Goal: Transaction & Acquisition: Book appointment/travel/reservation

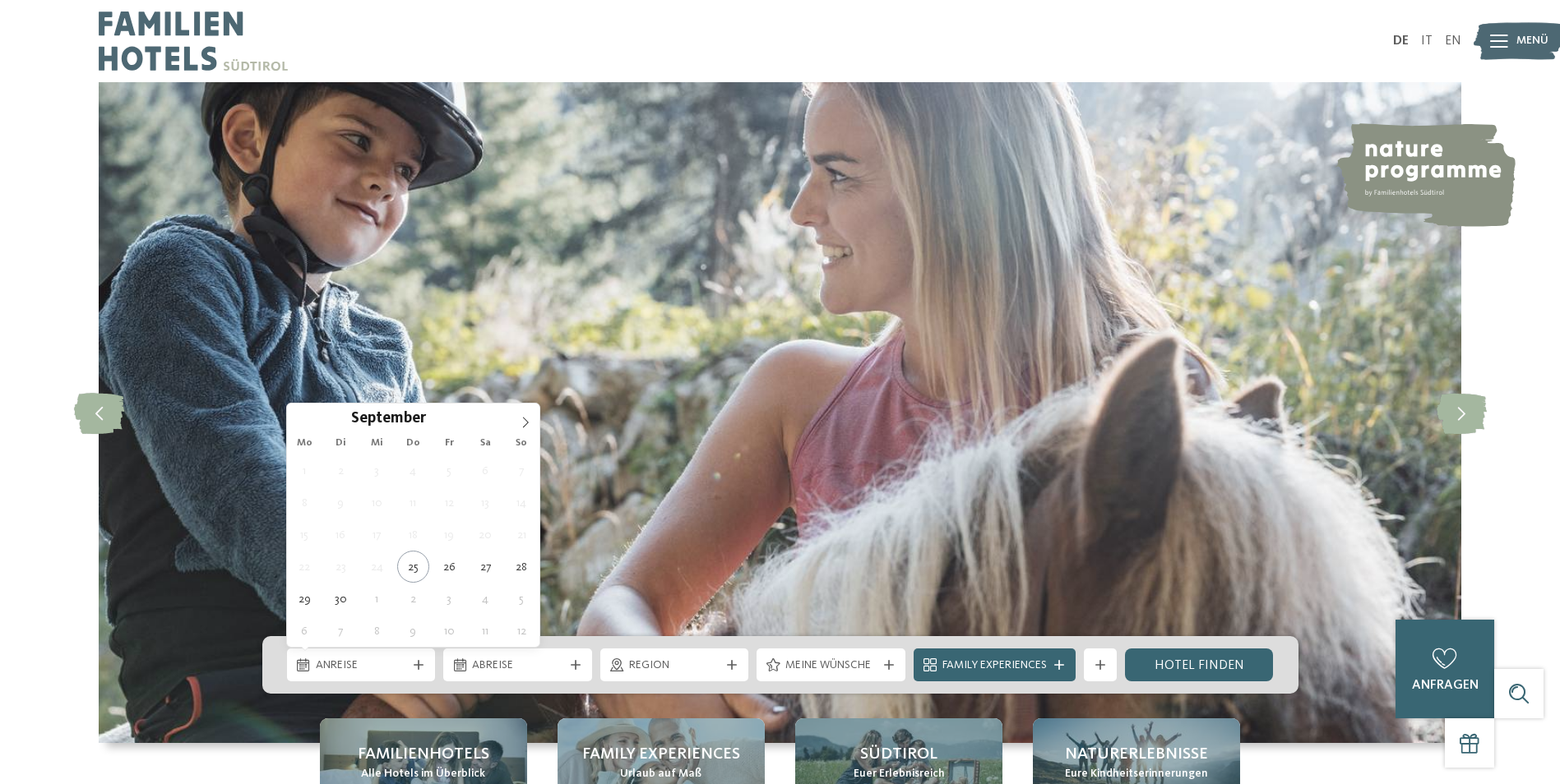
click at [339, 665] on span "Anreise" at bounding box center [361, 666] width 91 height 17
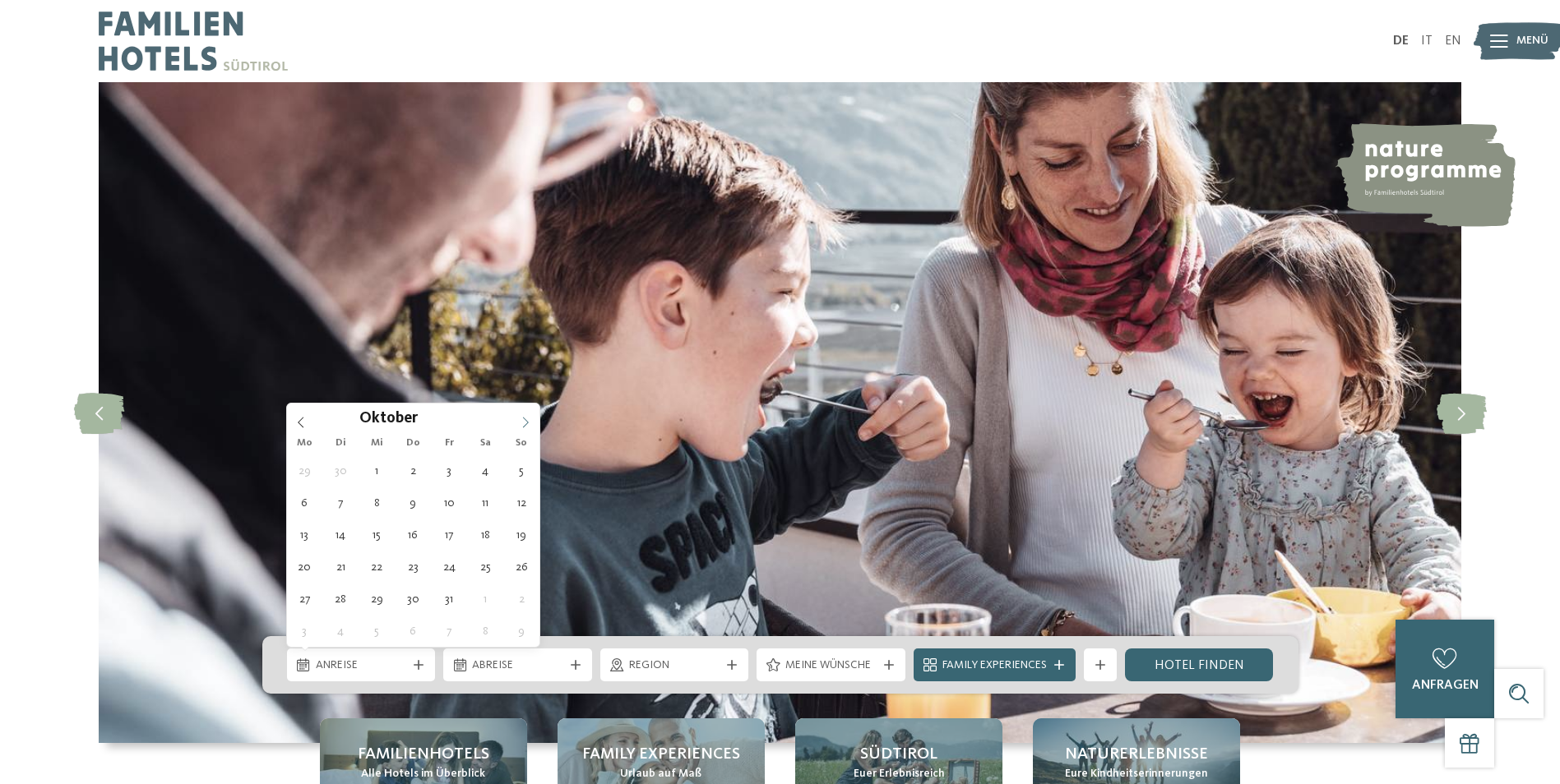
click at [524, 421] on icon at bounding box center [526, 423] width 12 height 12
type div "[DATE]"
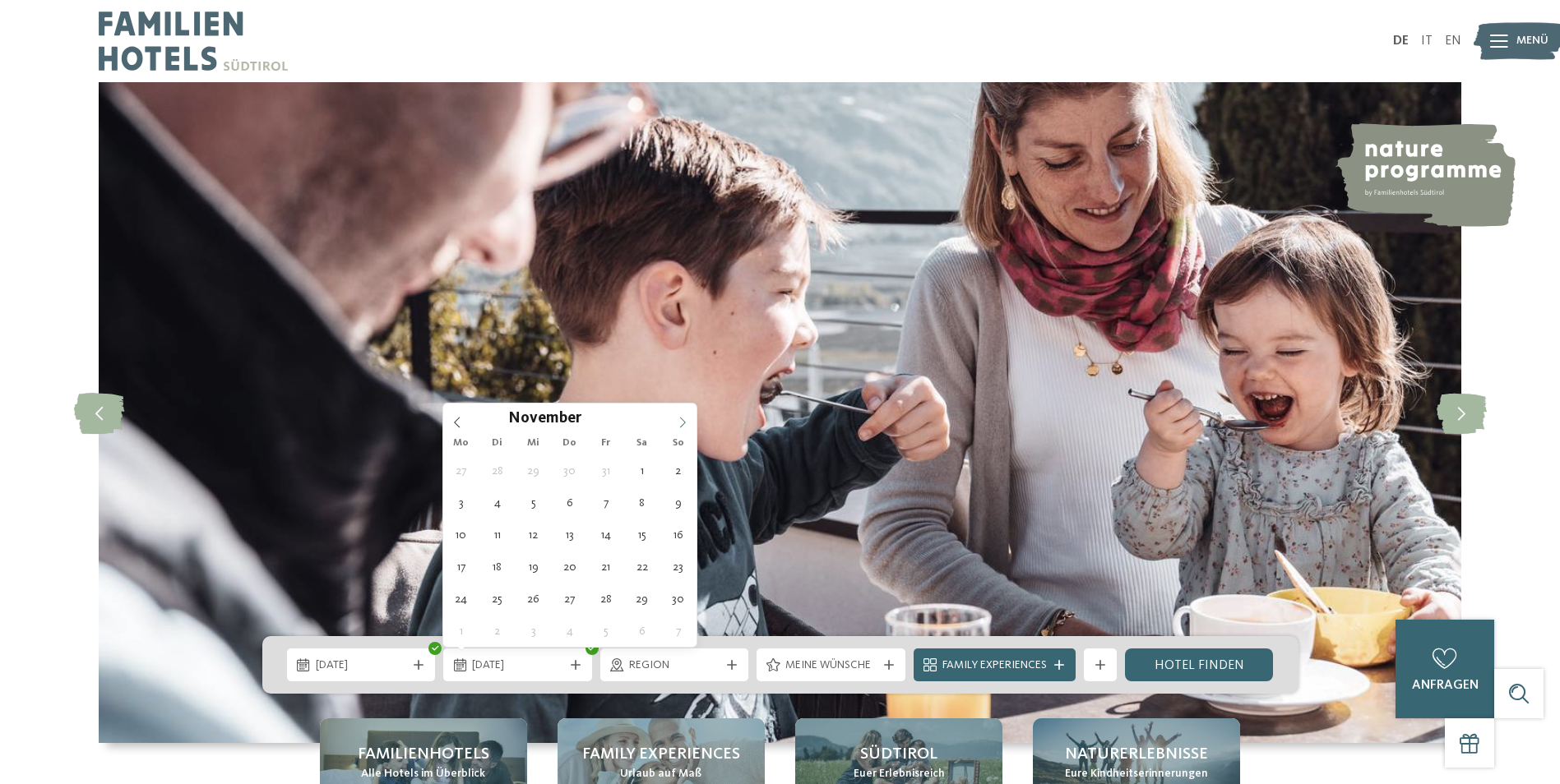
click at [681, 421] on icon at bounding box center [682, 423] width 12 height 12
type div "02.11.2025"
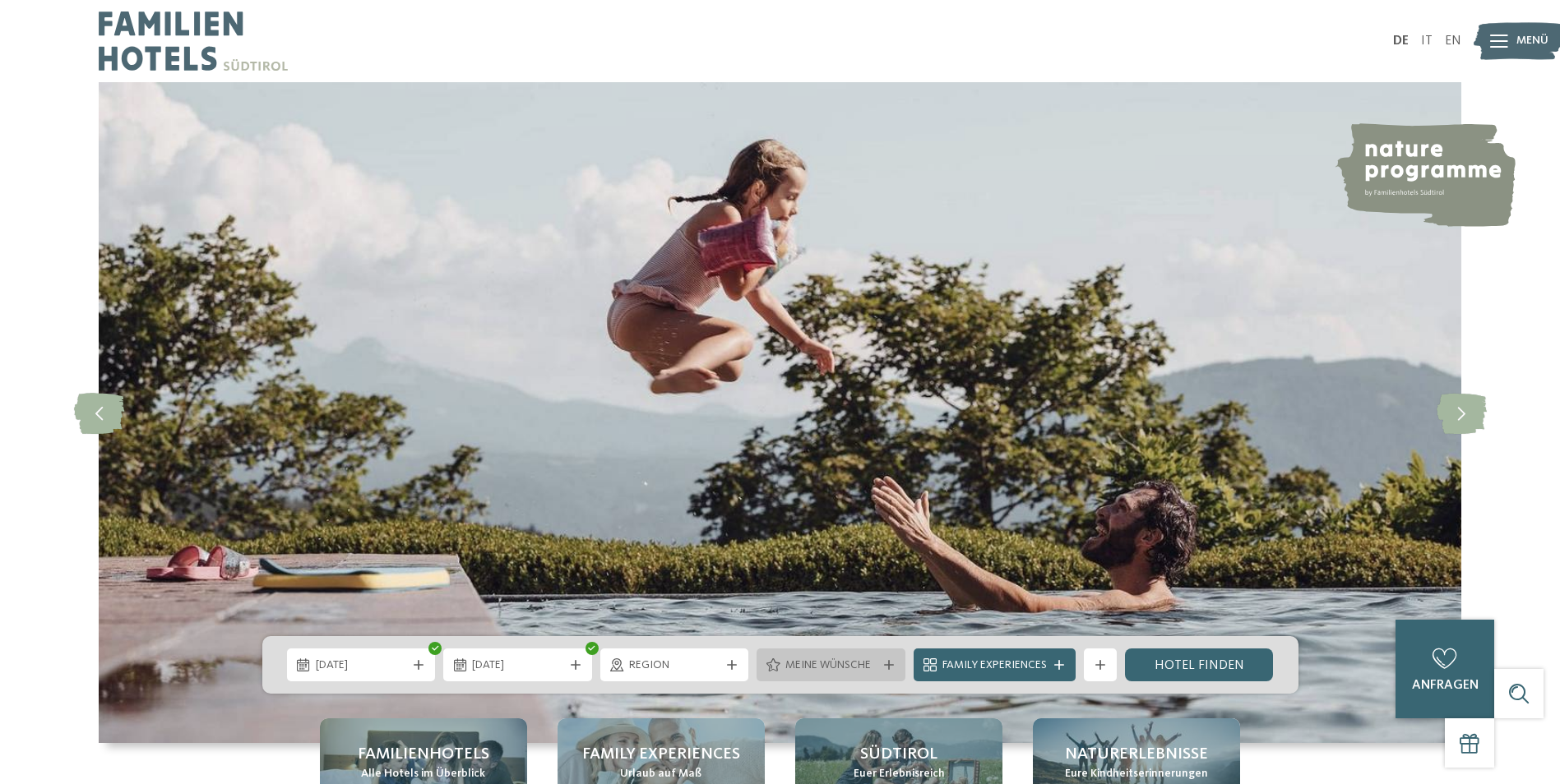
click at [836, 664] on span "Meine Wünsche" at bounding box center [831, 666] width 91 height 17
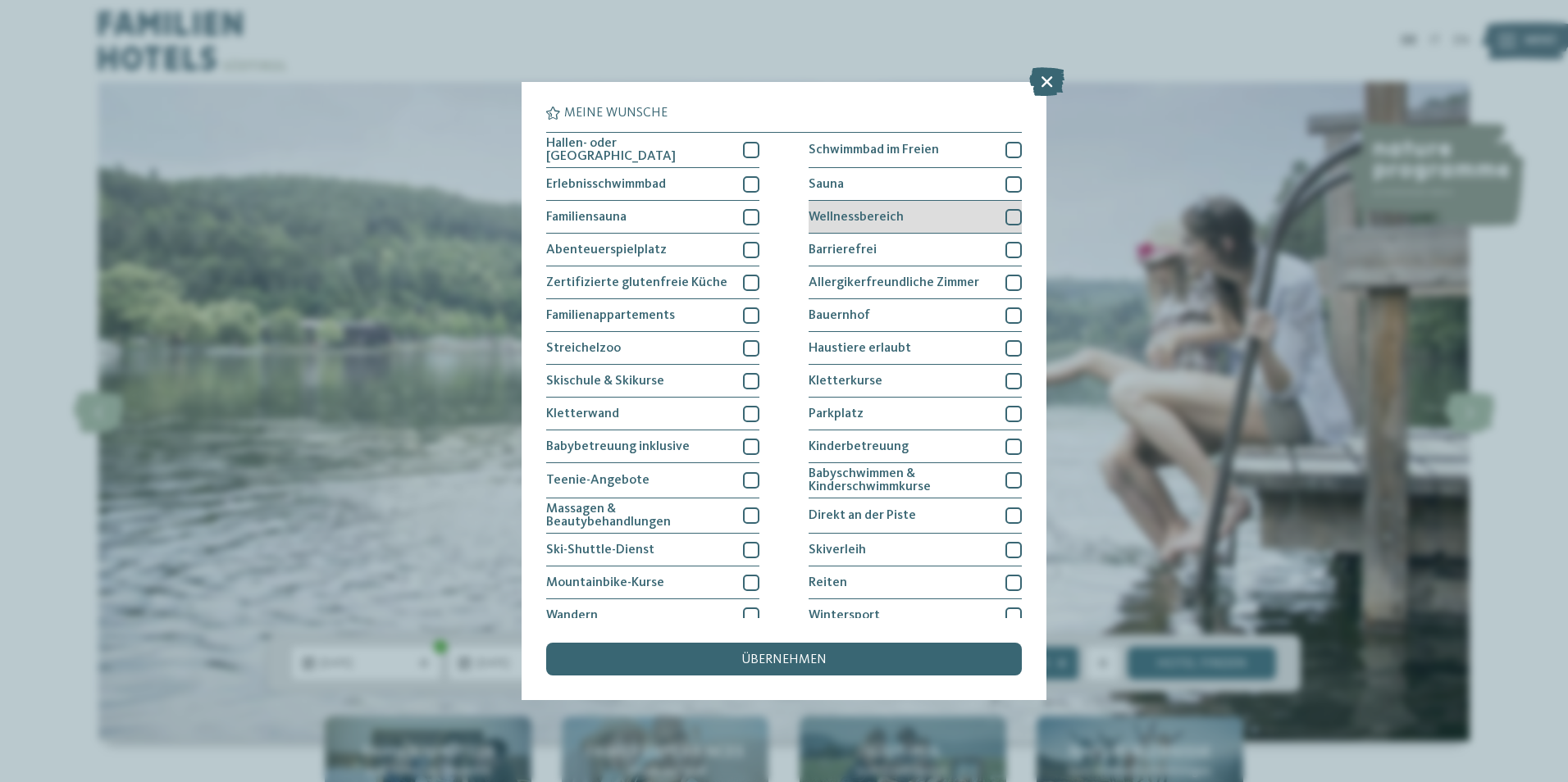
click at [1008, 214] on div at bounding box center [1014, 217] width 17 height 17
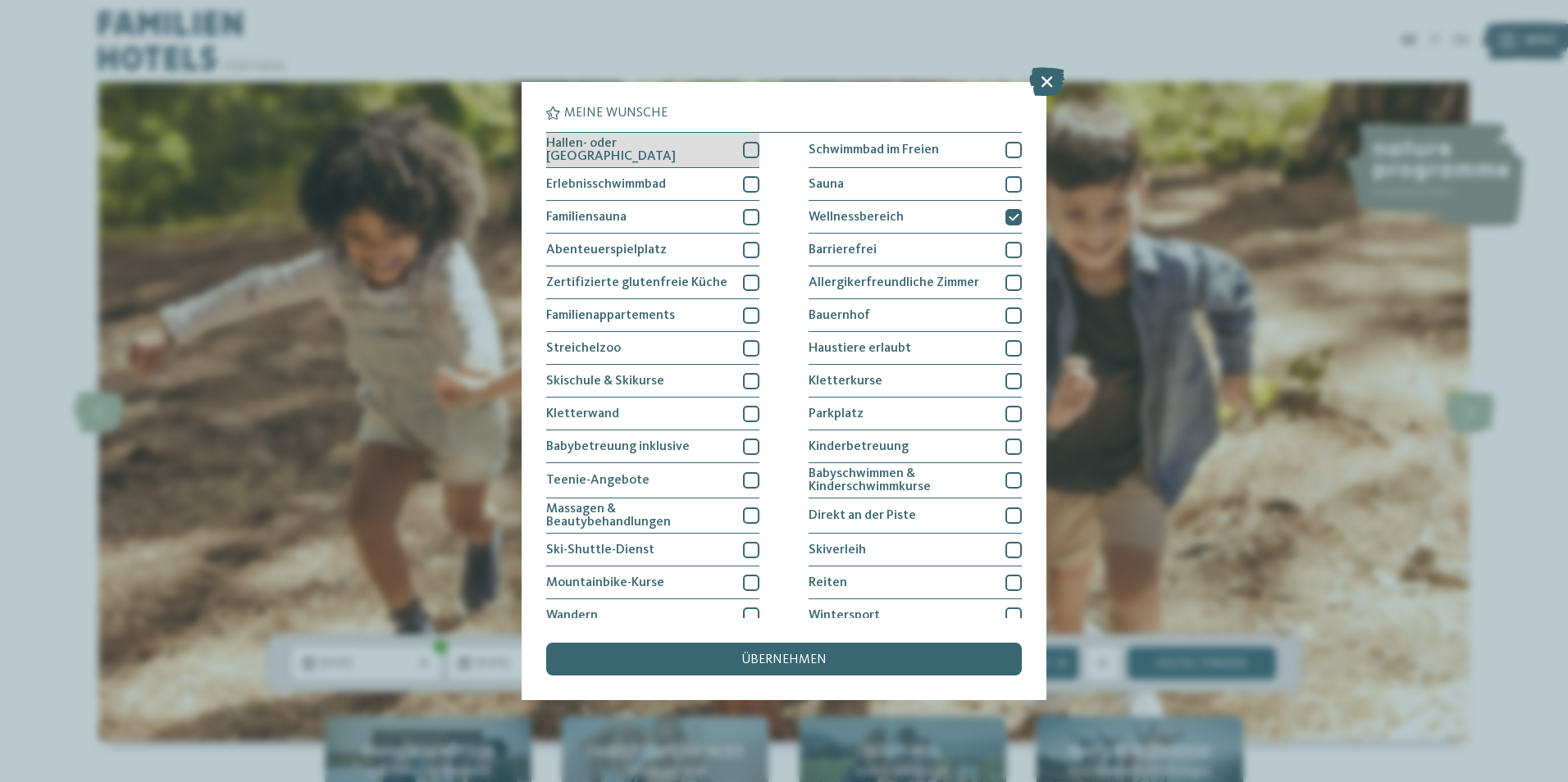
click at [751, 145] on div at bounding box center [751, 150] width 17 height 17
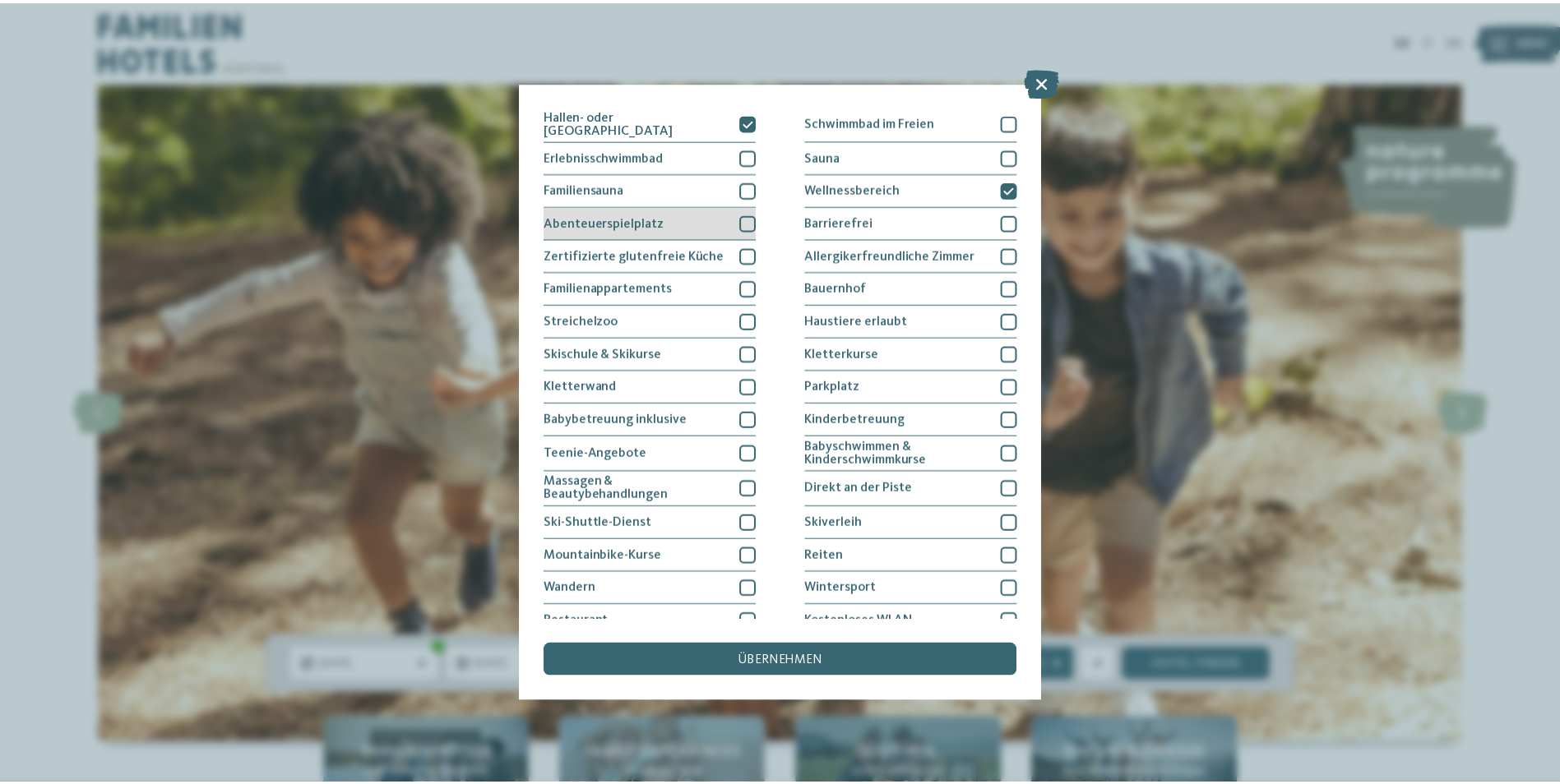
scroll to position [77, 0]
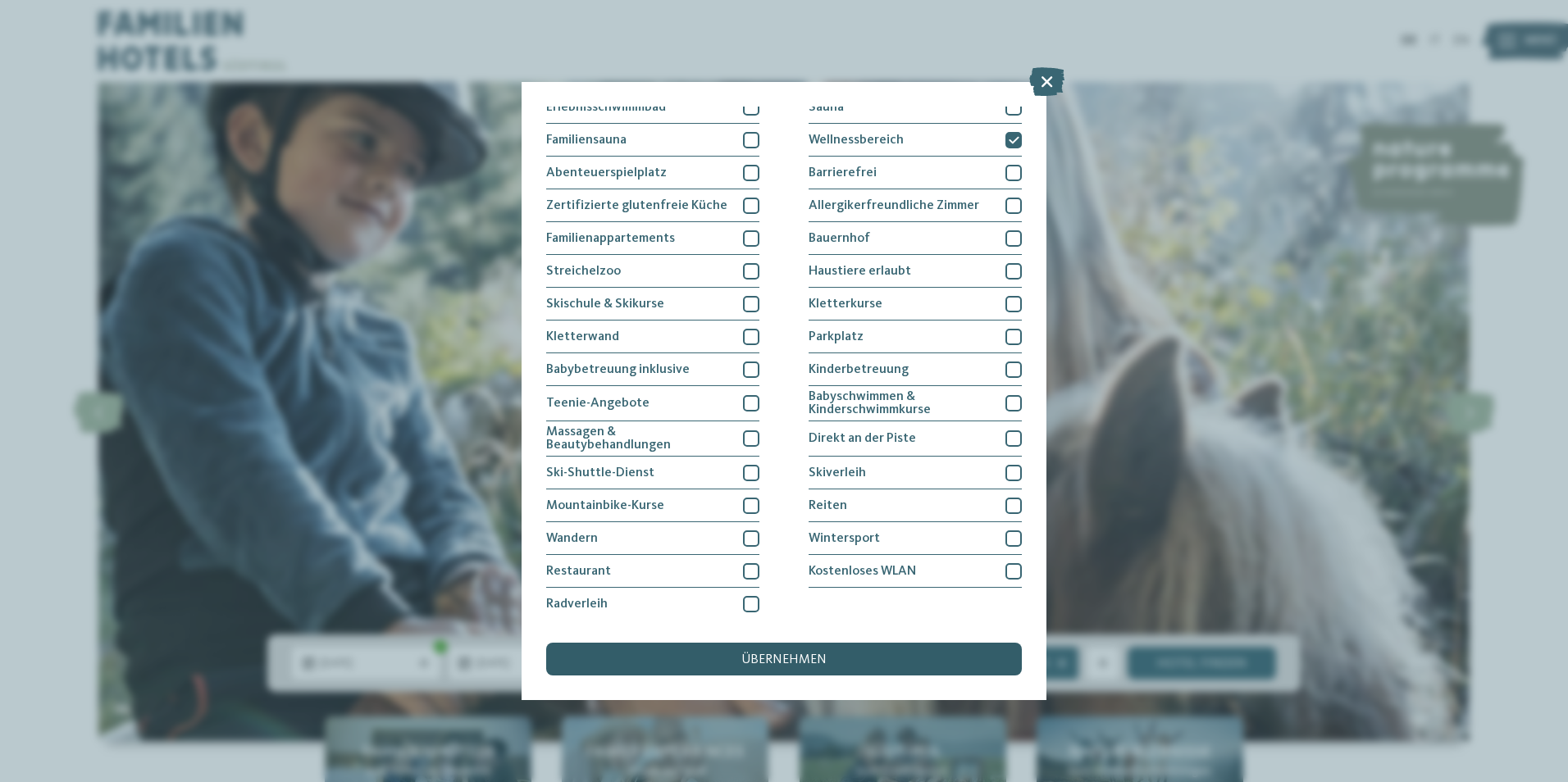
click at [794, 657] on span "übernehmen" at bounding box center [784, 661] width 85 height 13
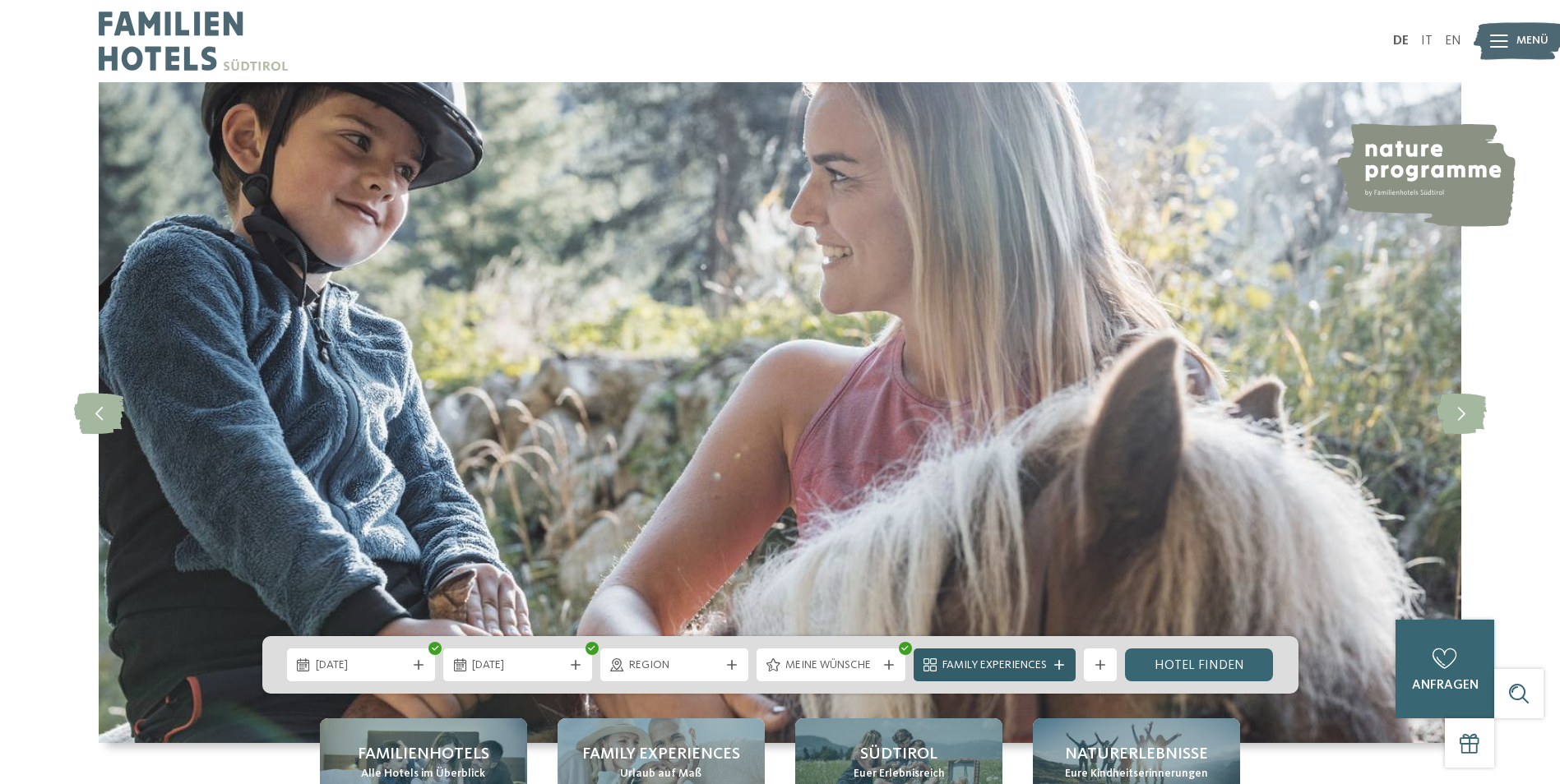
click at [1006, 666] on span "Family Experiences" at bounding box center [994, 666] width 104 height 17
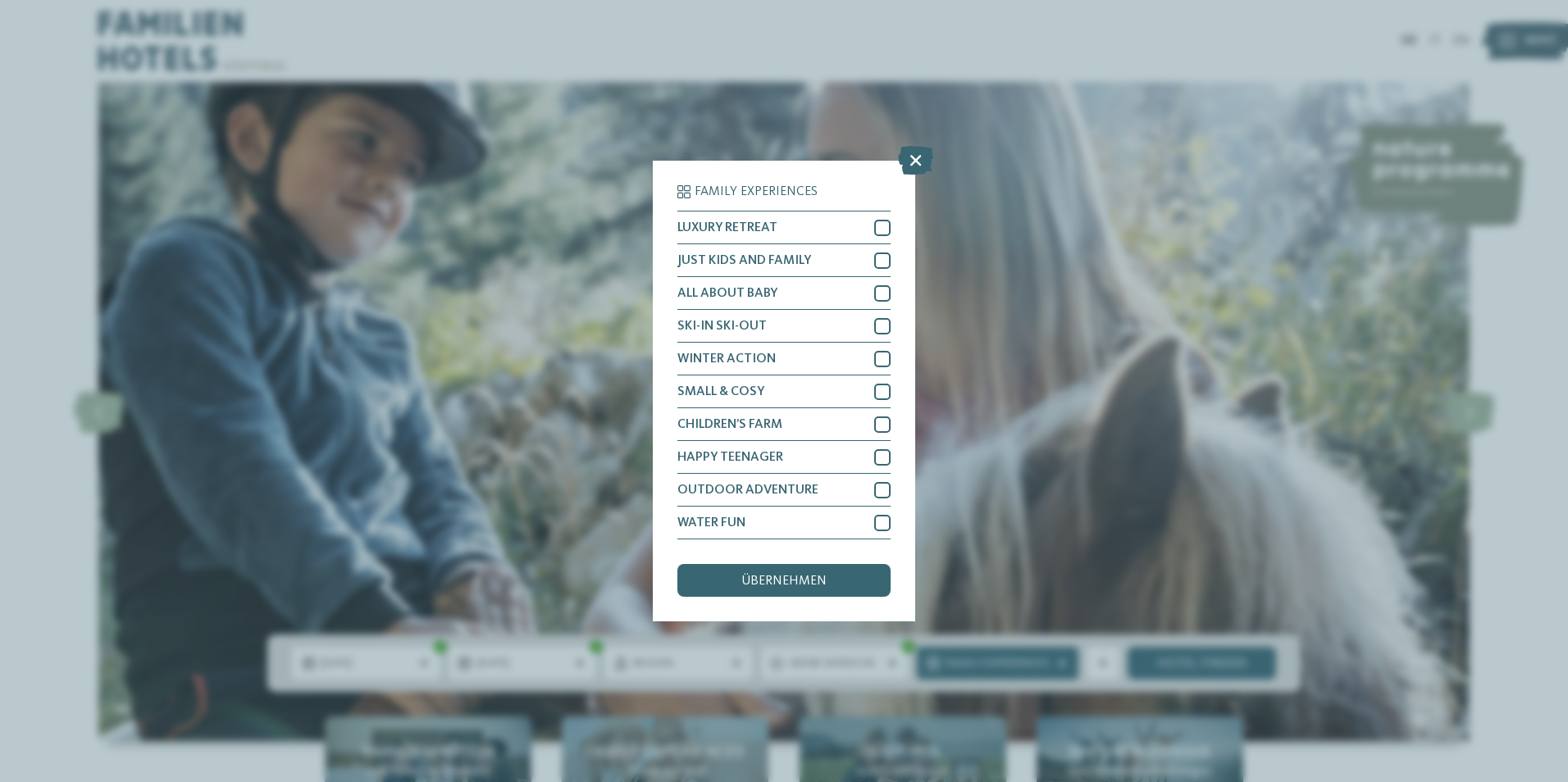
click at [924, 155] on icon at bounding box center [916, 160] width 36 height 29
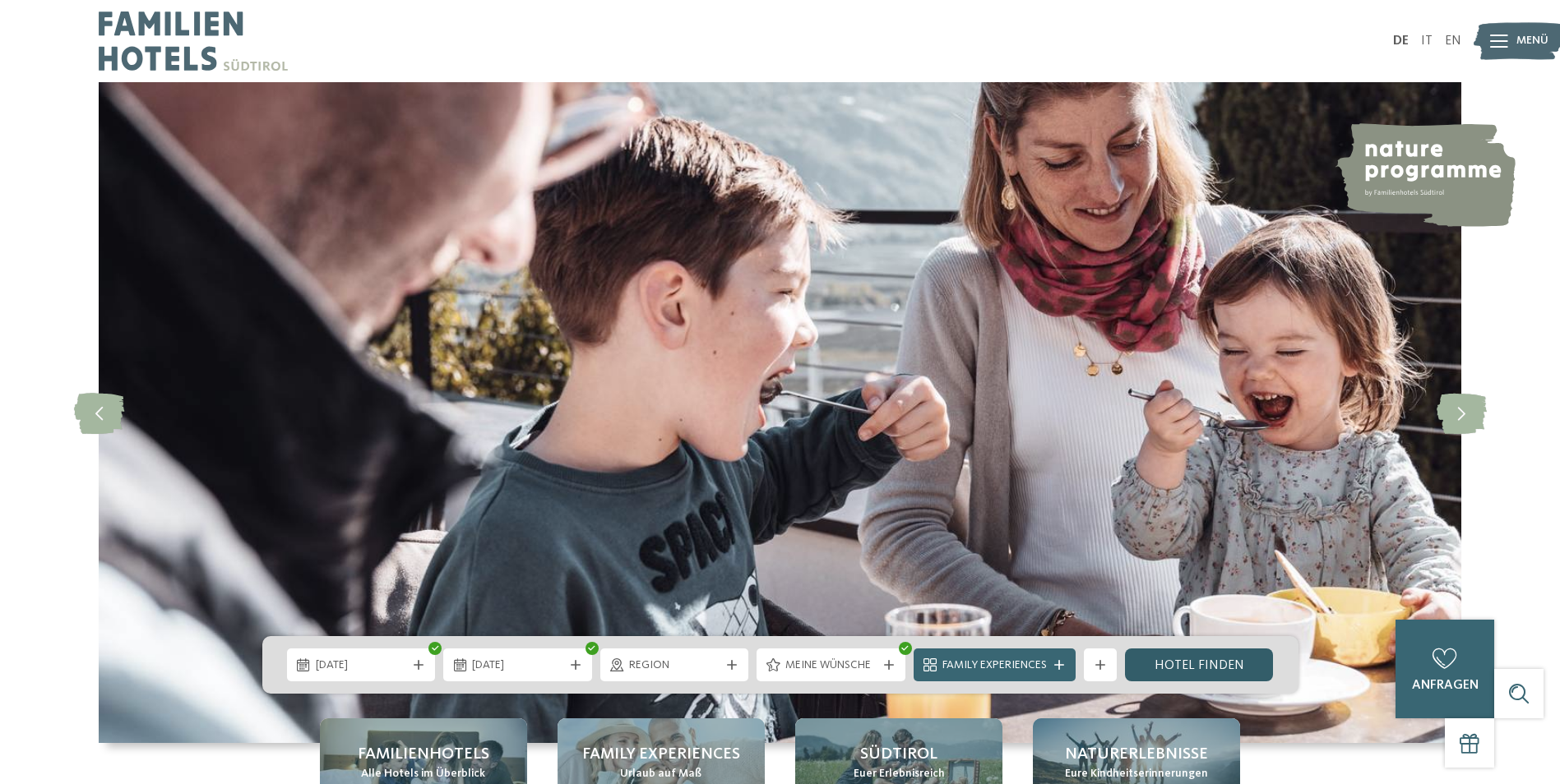
click at [1197, 660] on link "Hotel finden" at bounding box center [1200, 666] width 149 height 33
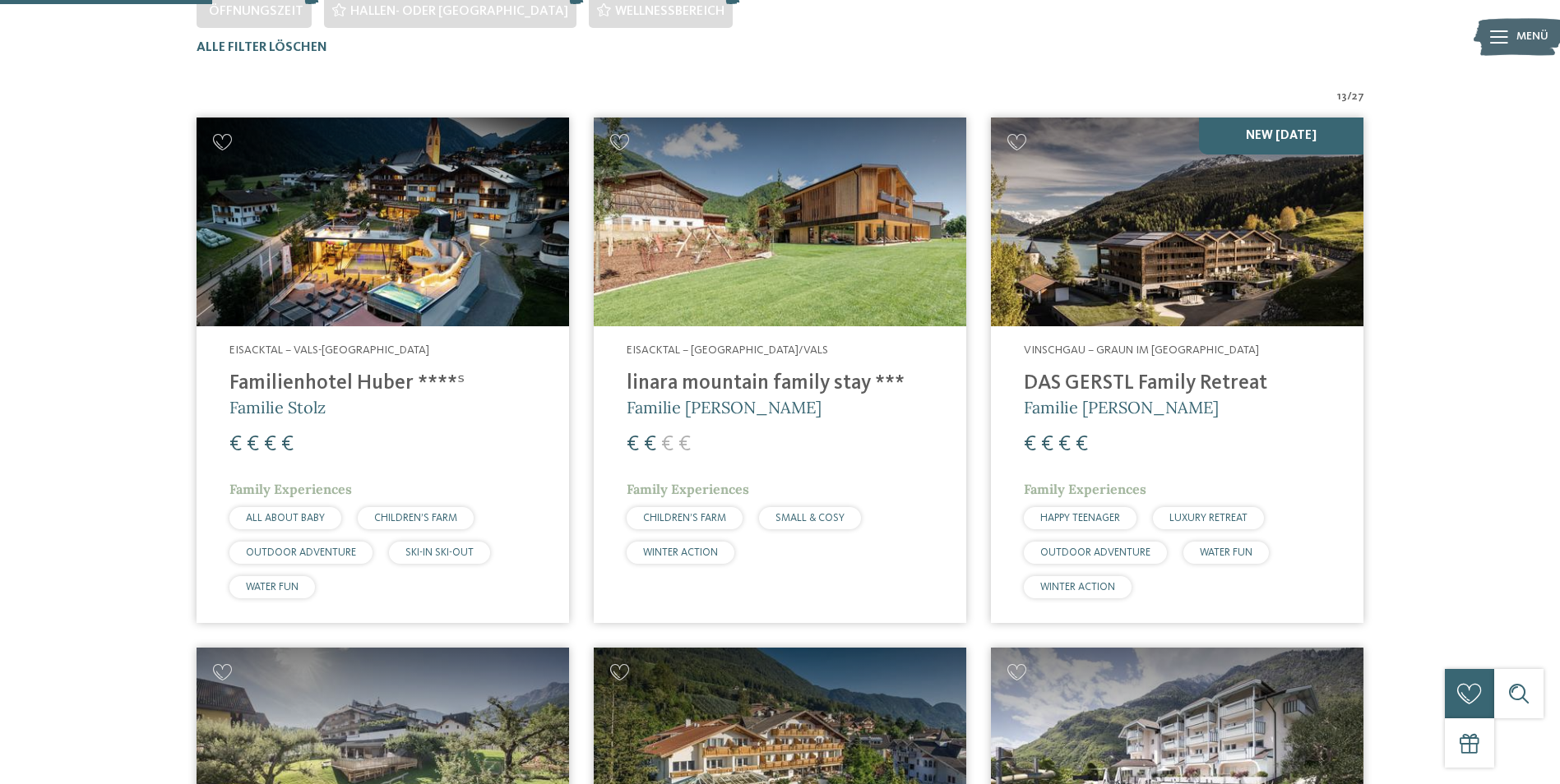
scroll to position [540, 0]
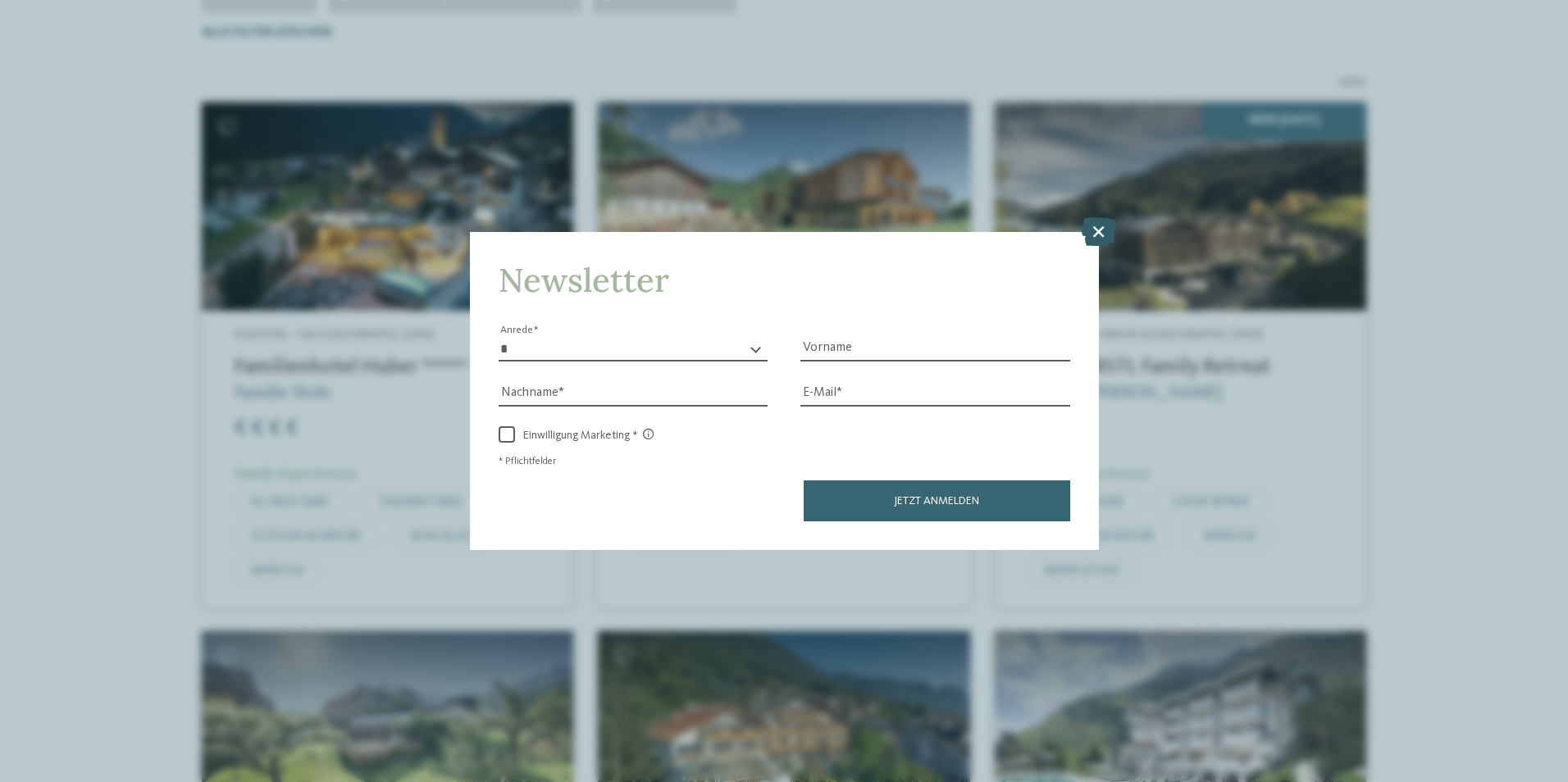
click at [1094, 228] on icon at bounding box center [1098, 230] width 36 height 29
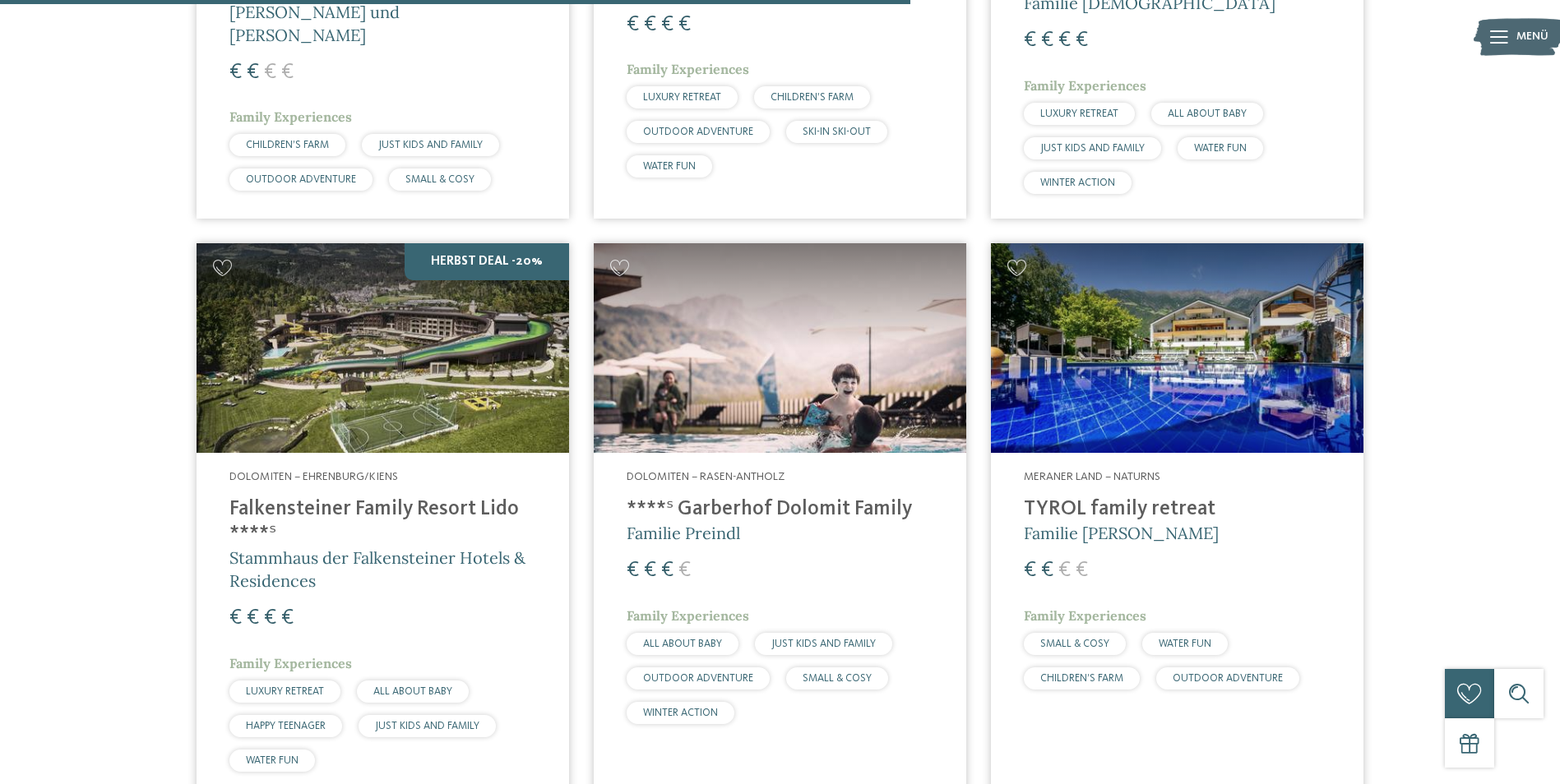
scroll to position [2019, 0]
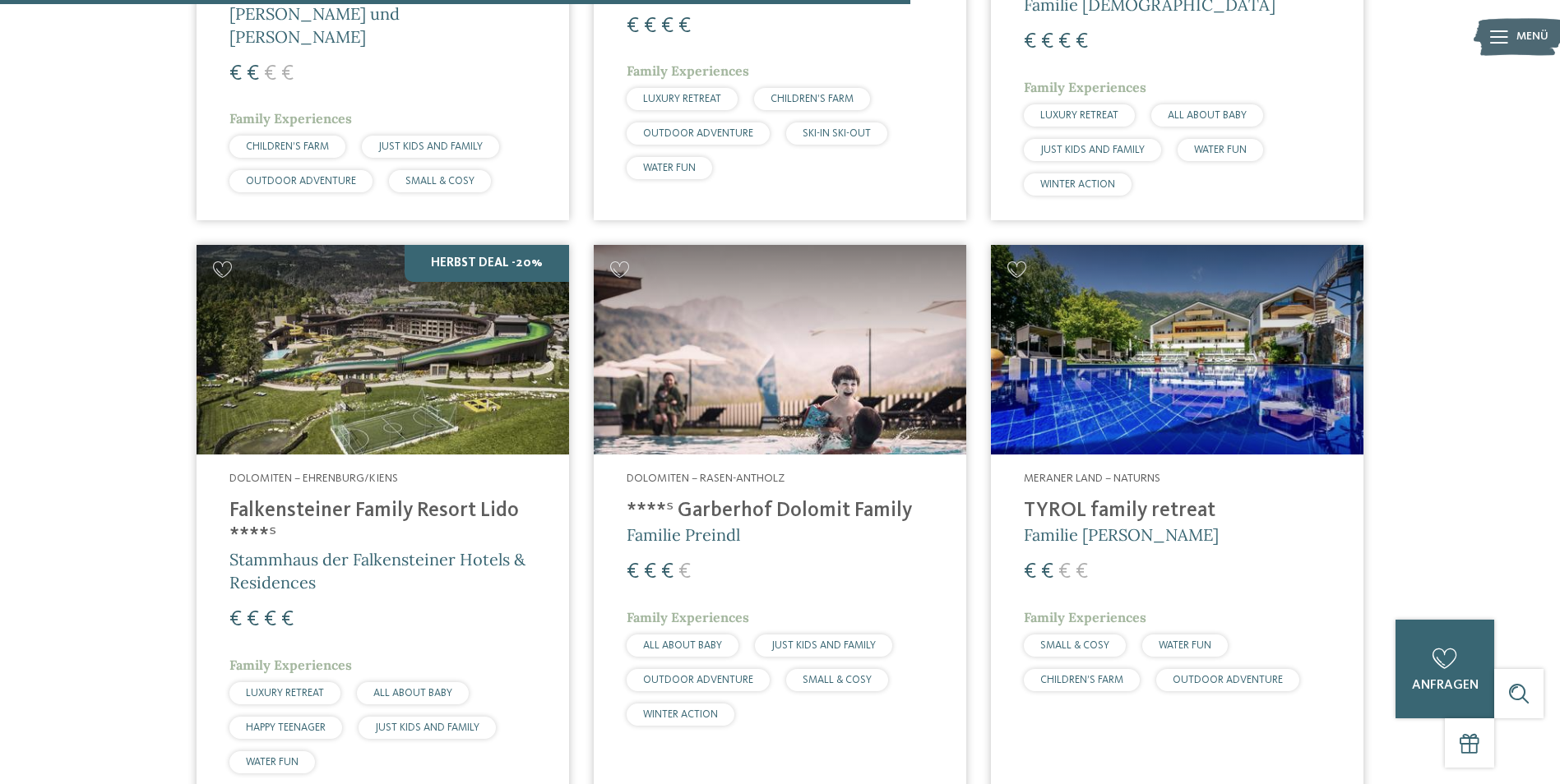
click at [779, 333] on img at bounding box center [780, 349] width 373 height 209
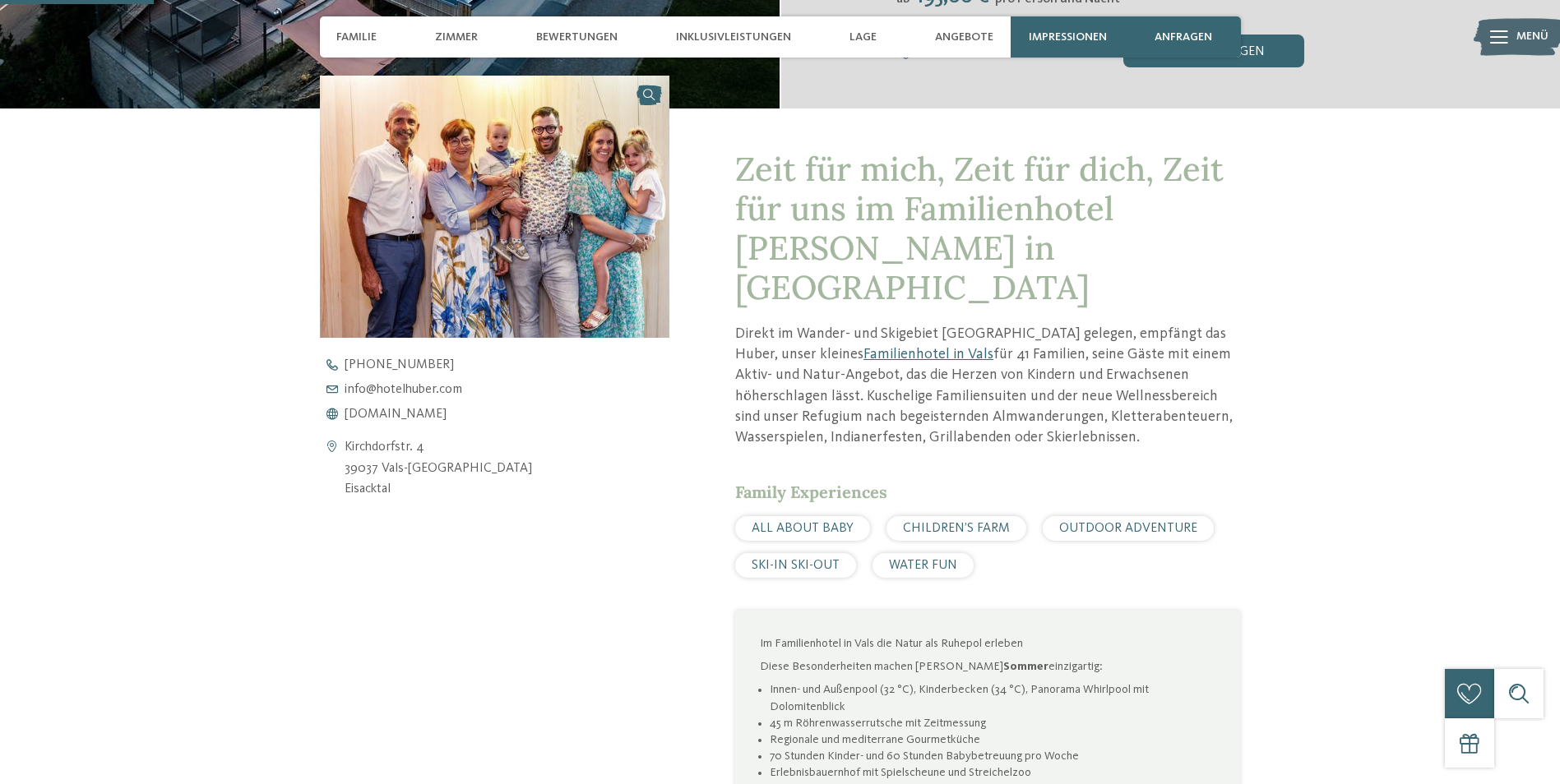
scroll to position [575, 0]
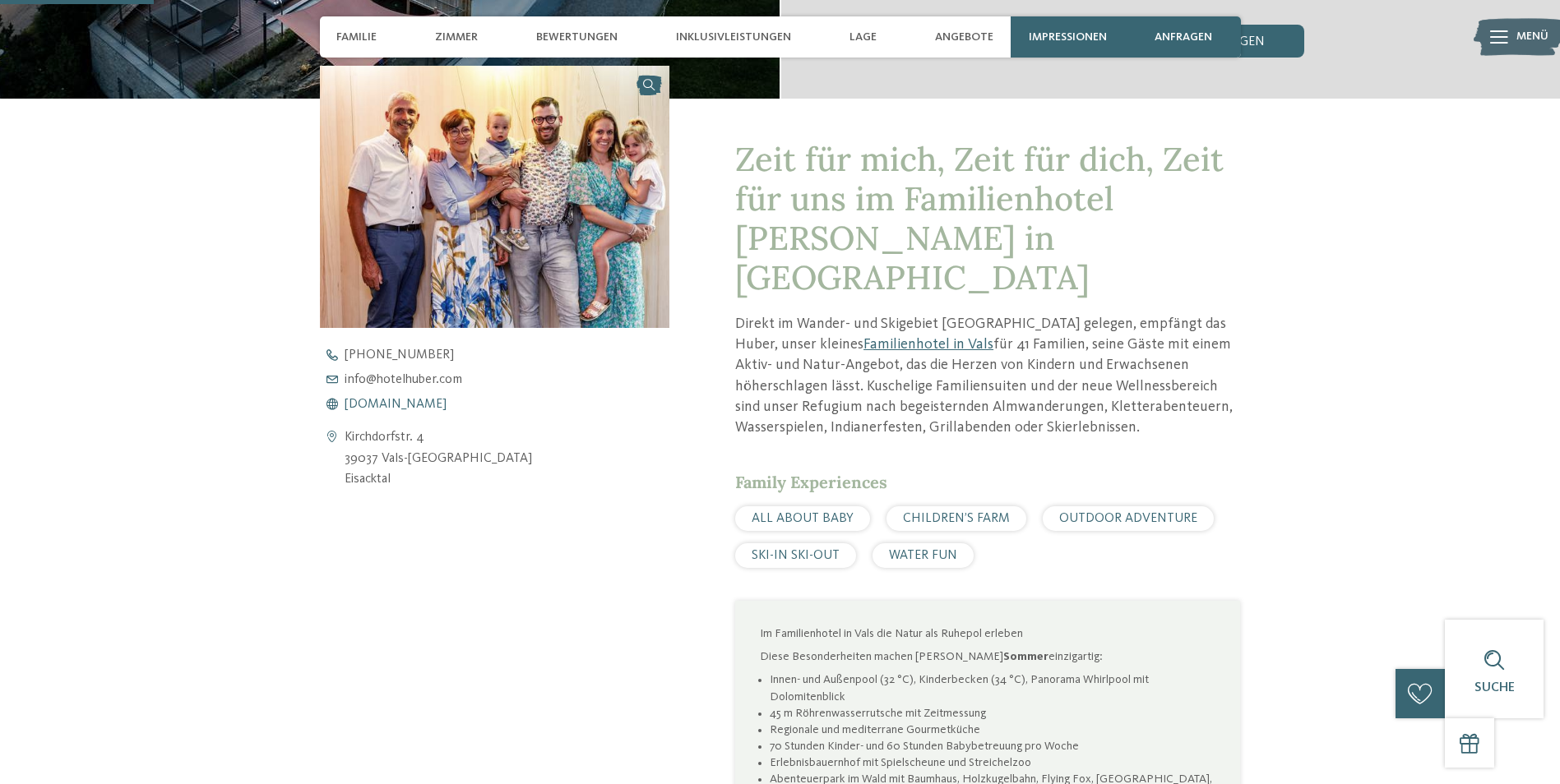
click at [423, 405] on span "www.hotelhuber.com" at bounding box center [395, 405] width 102 height 13
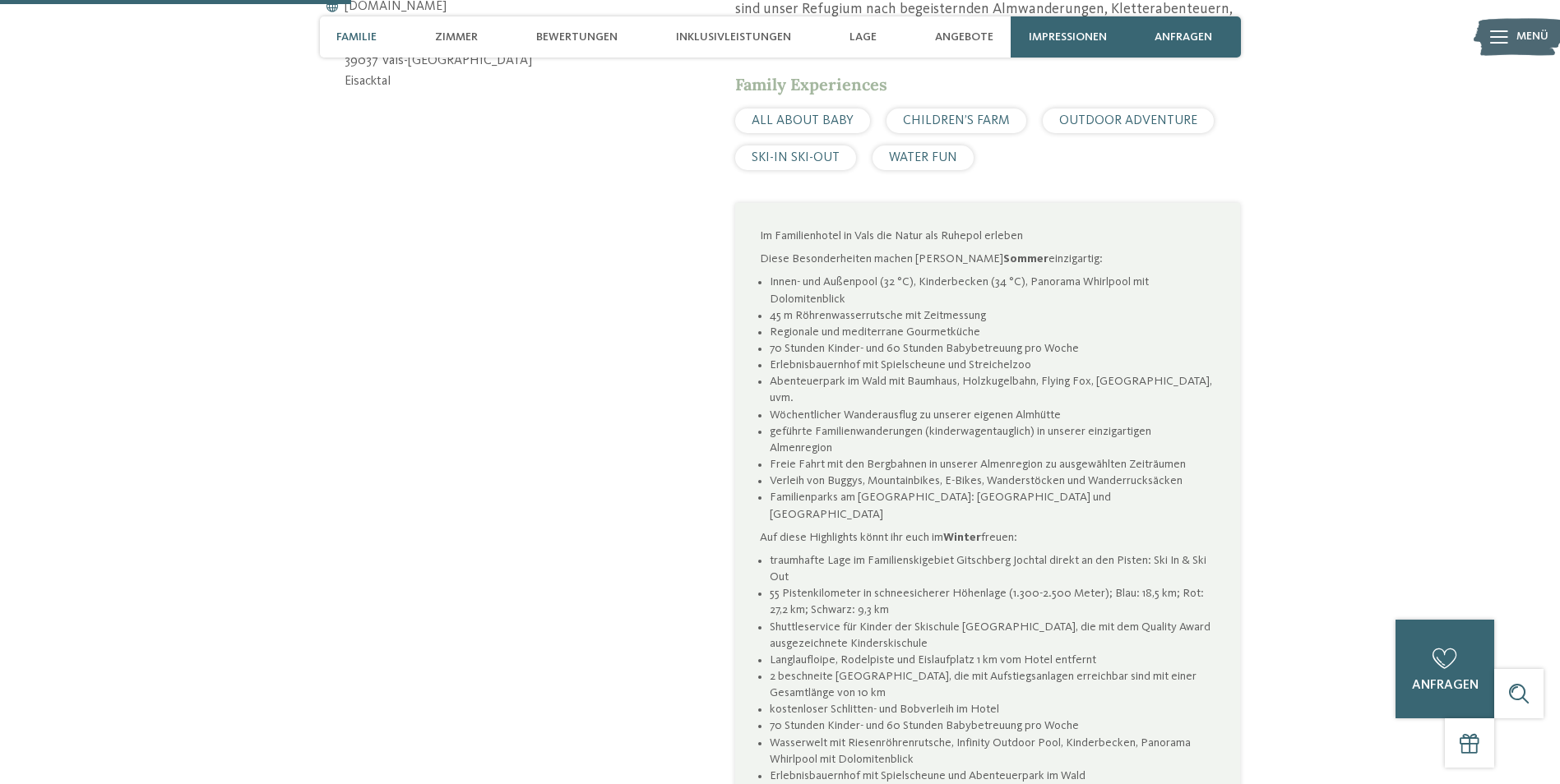
scroll to position [740, 0]
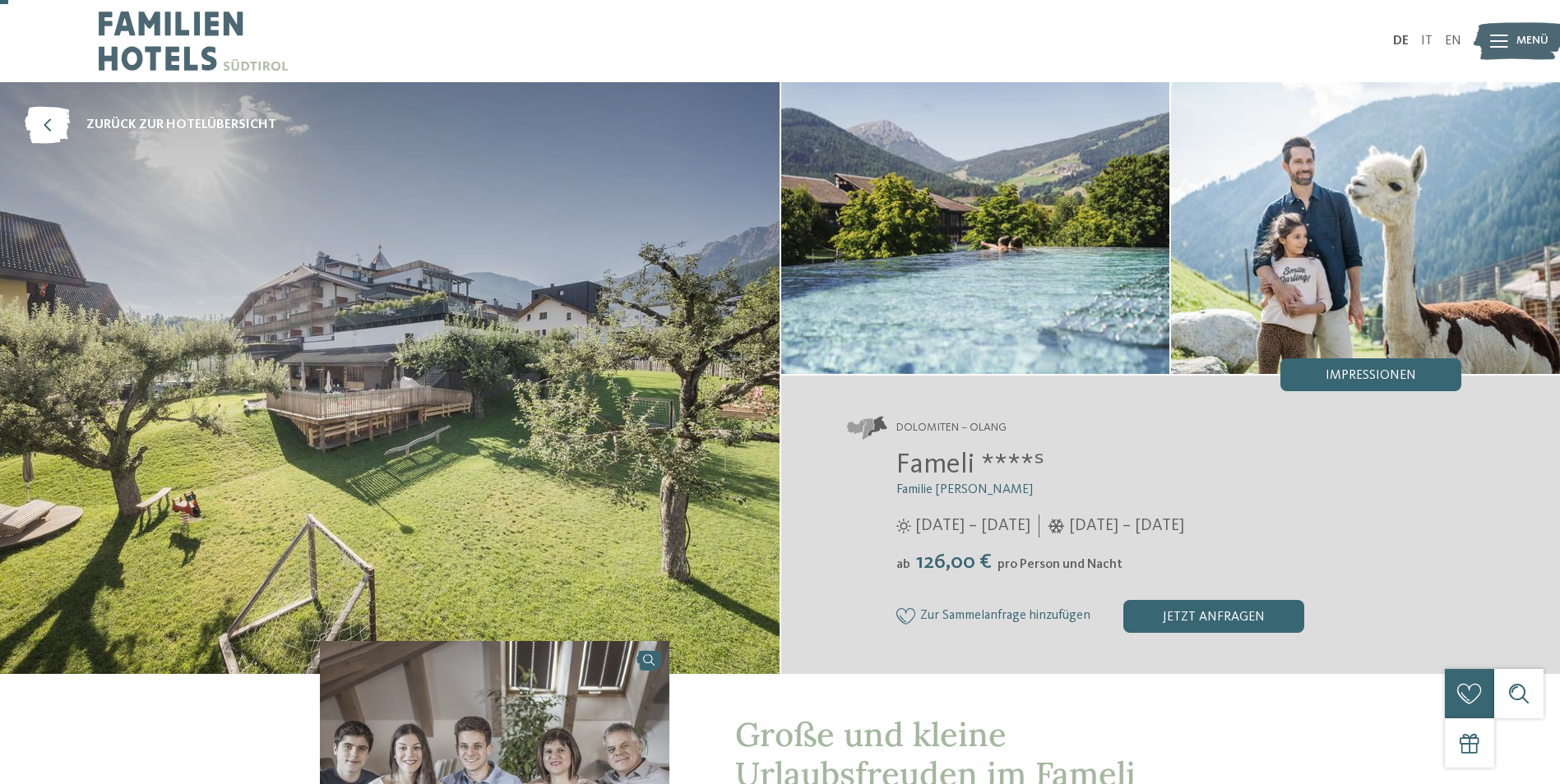
scroll to position [493, 0]
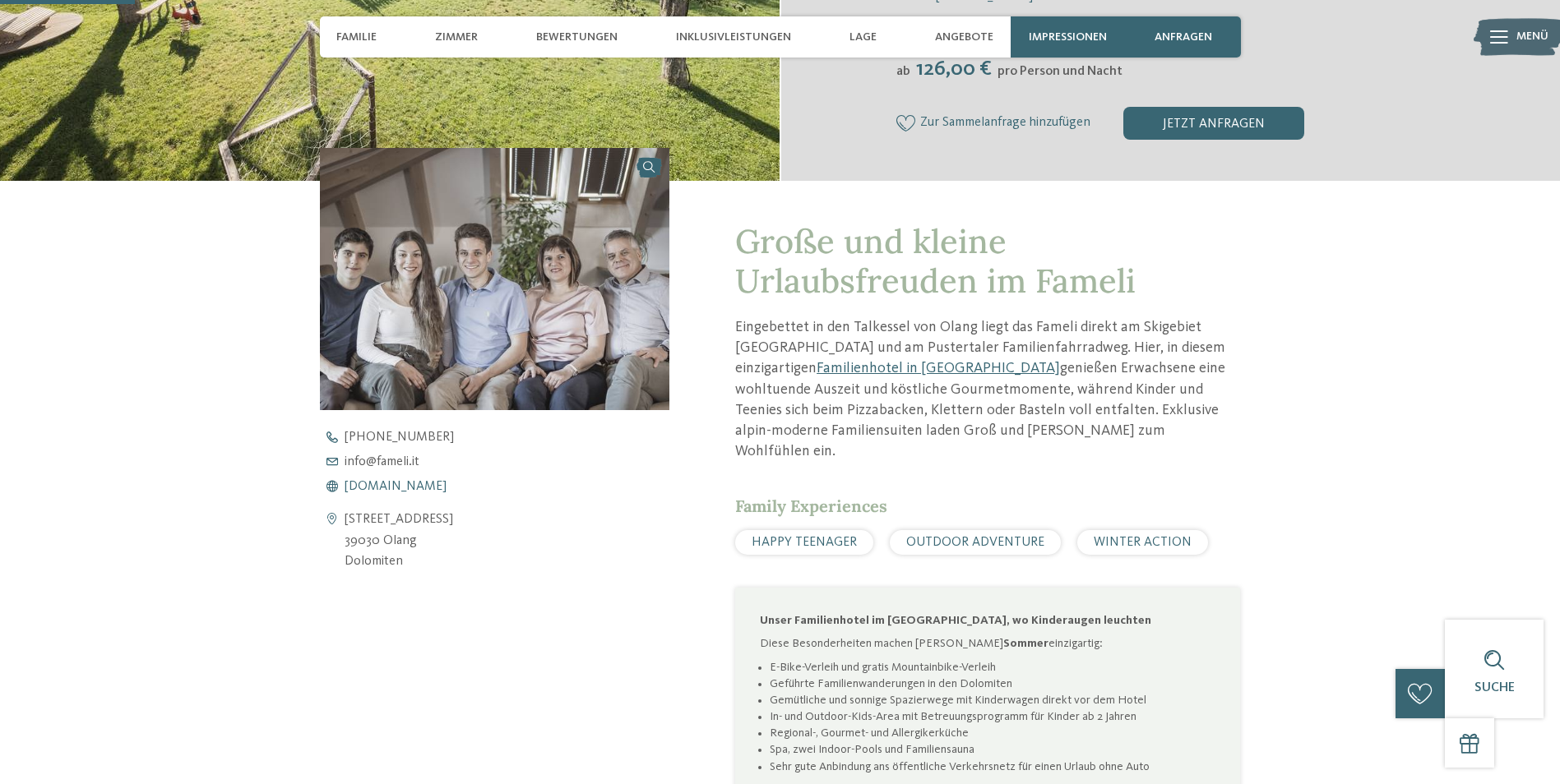
click at [373, 488] on span "www.fameli.it" at bounding box center [395, 487] width 102 height 13
click at [363, 488] on span "www.fameli.it" at bounding box center [395, 487] width 102 height 13
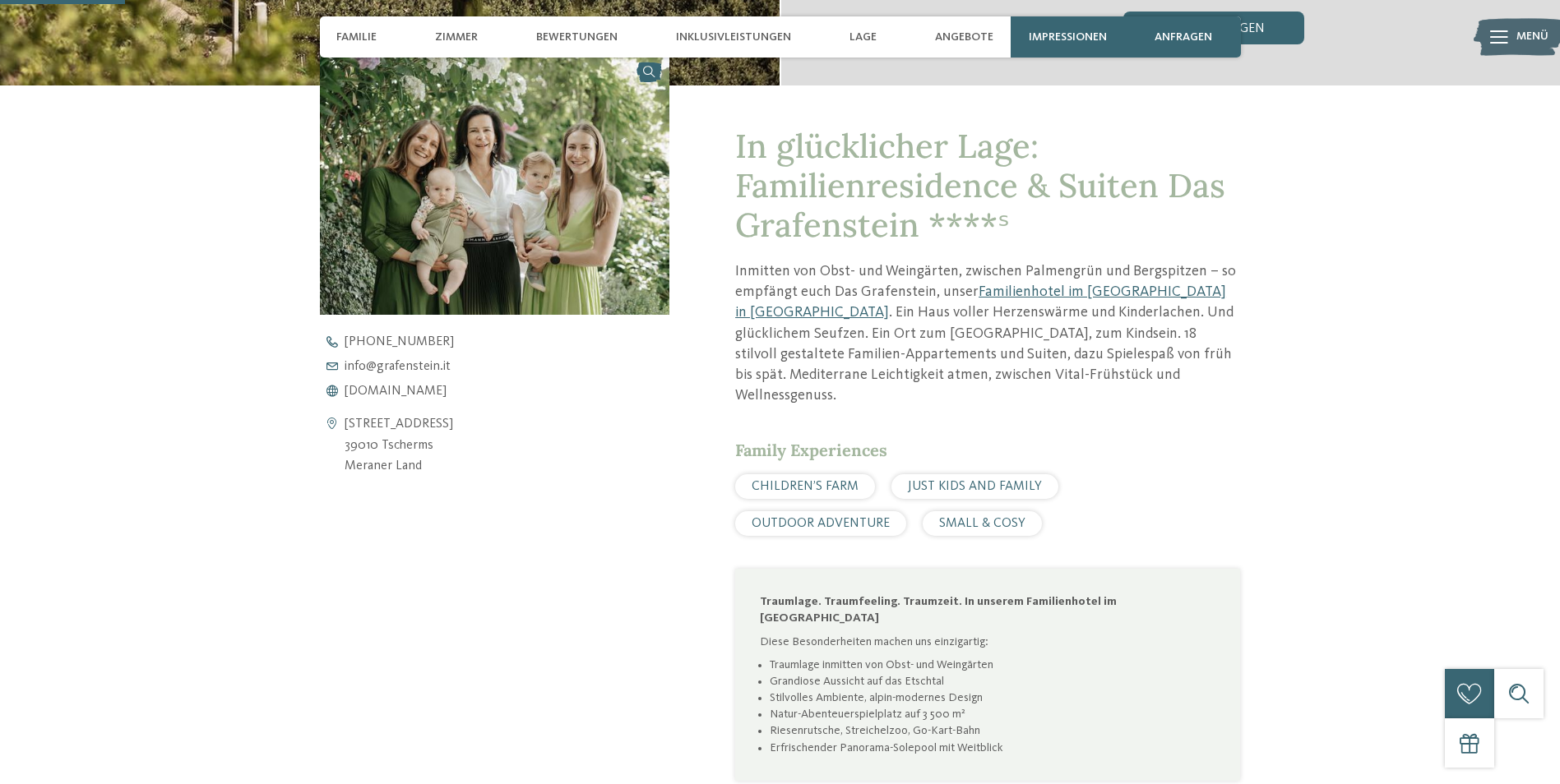
scroll to position [658, 0]
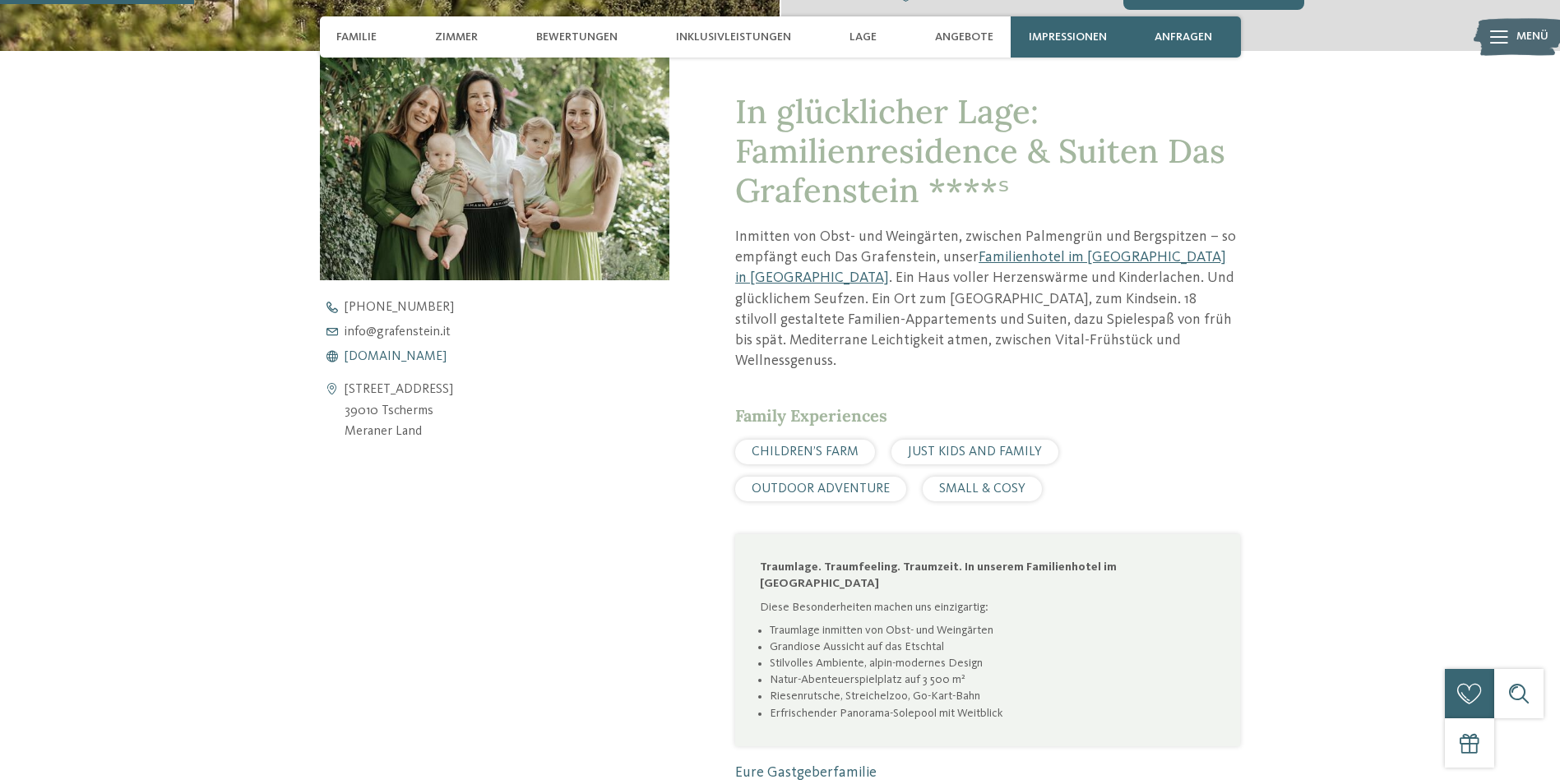
click at [415, 358] on span "[DOMAIN_NAME]" at bounding box center [395, 357] width 102 height 13
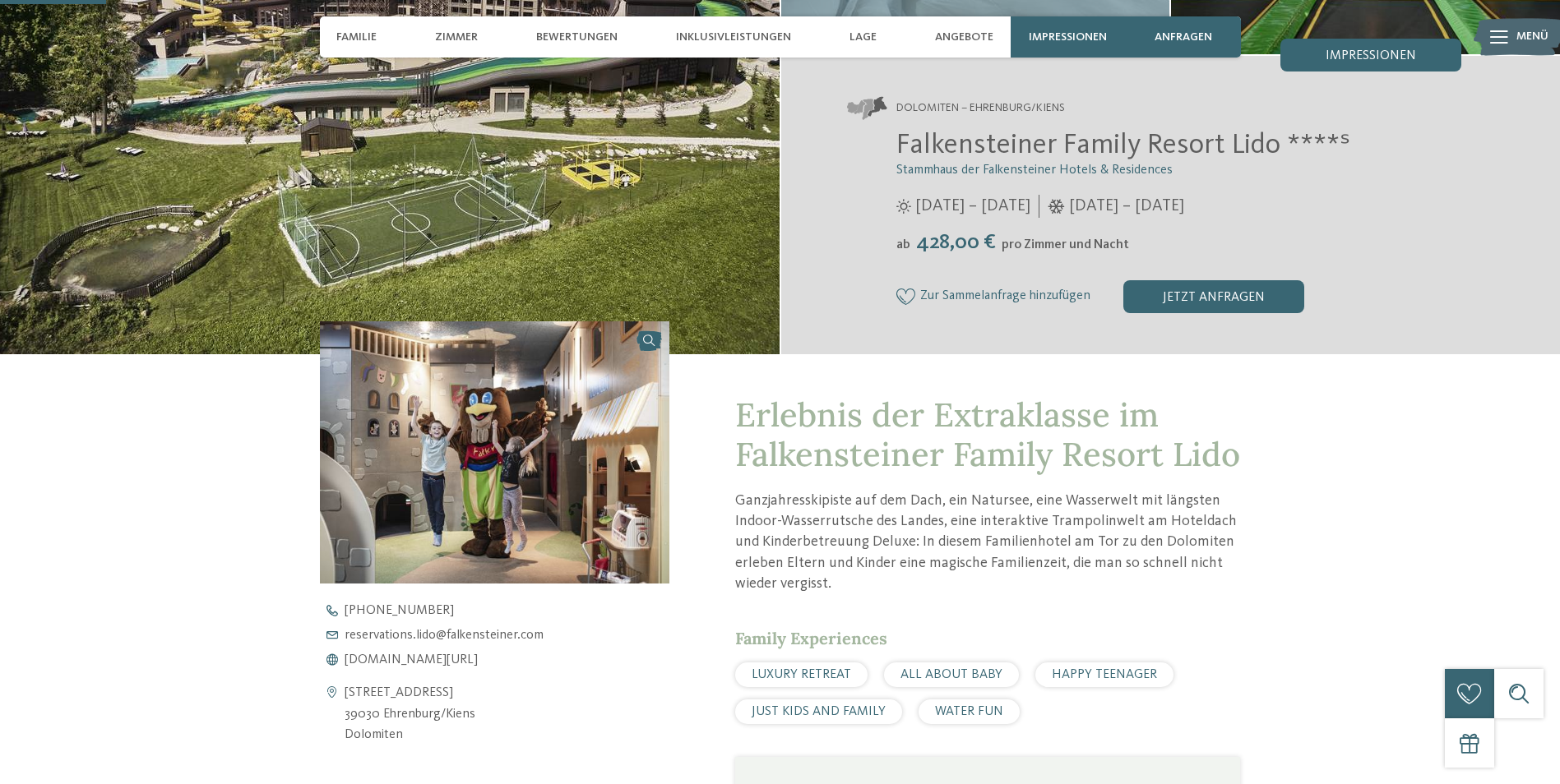
scroll to position [575, 0]
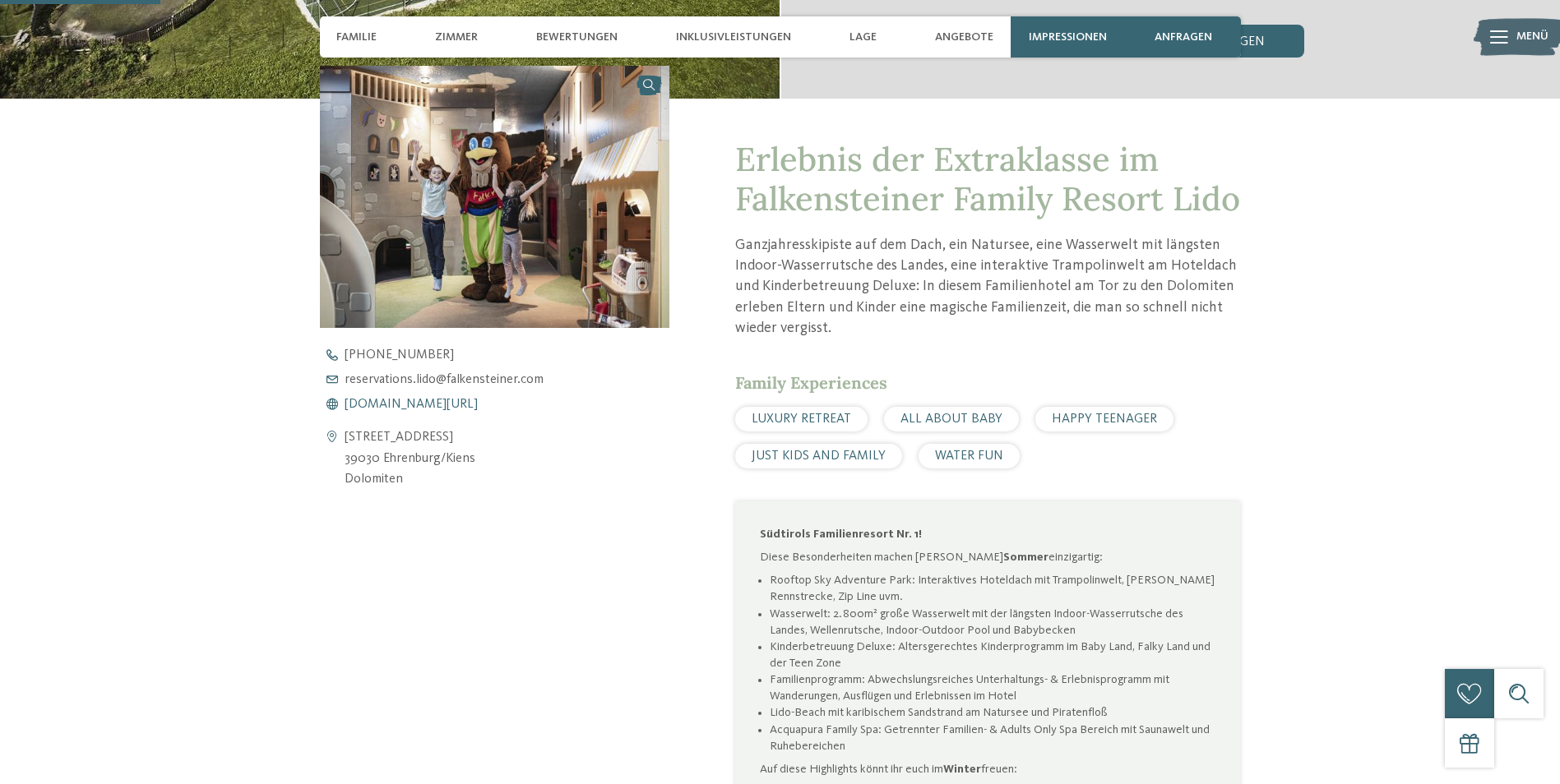
click at [397, 403] on span "[DOMAIN_NAME][URL]" at bounding box center [411, 405] width 133 height 13
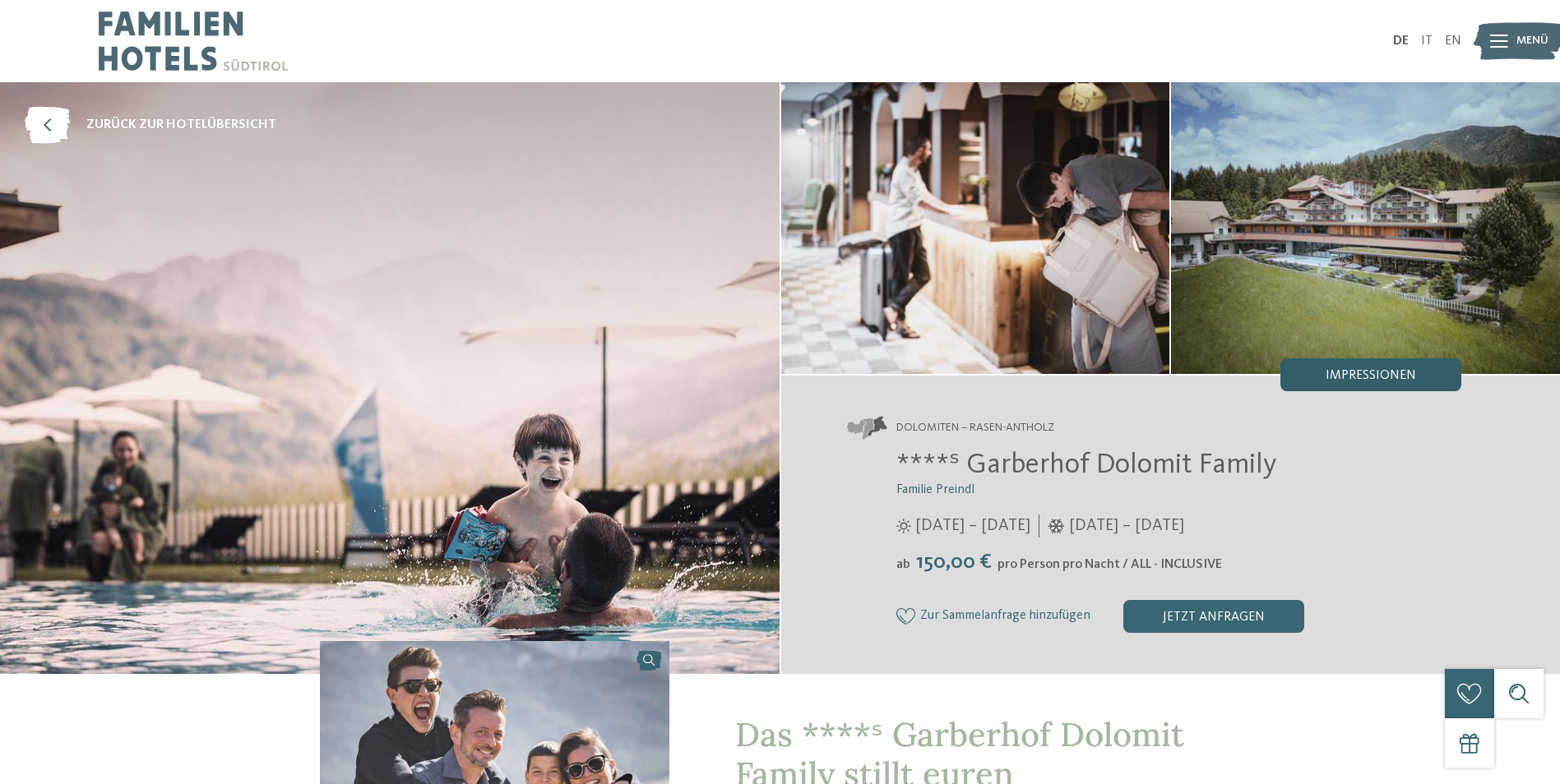
click at [1364, 371] on span "Impressionen" at bounding box center [1370, 376] width 90 height 13
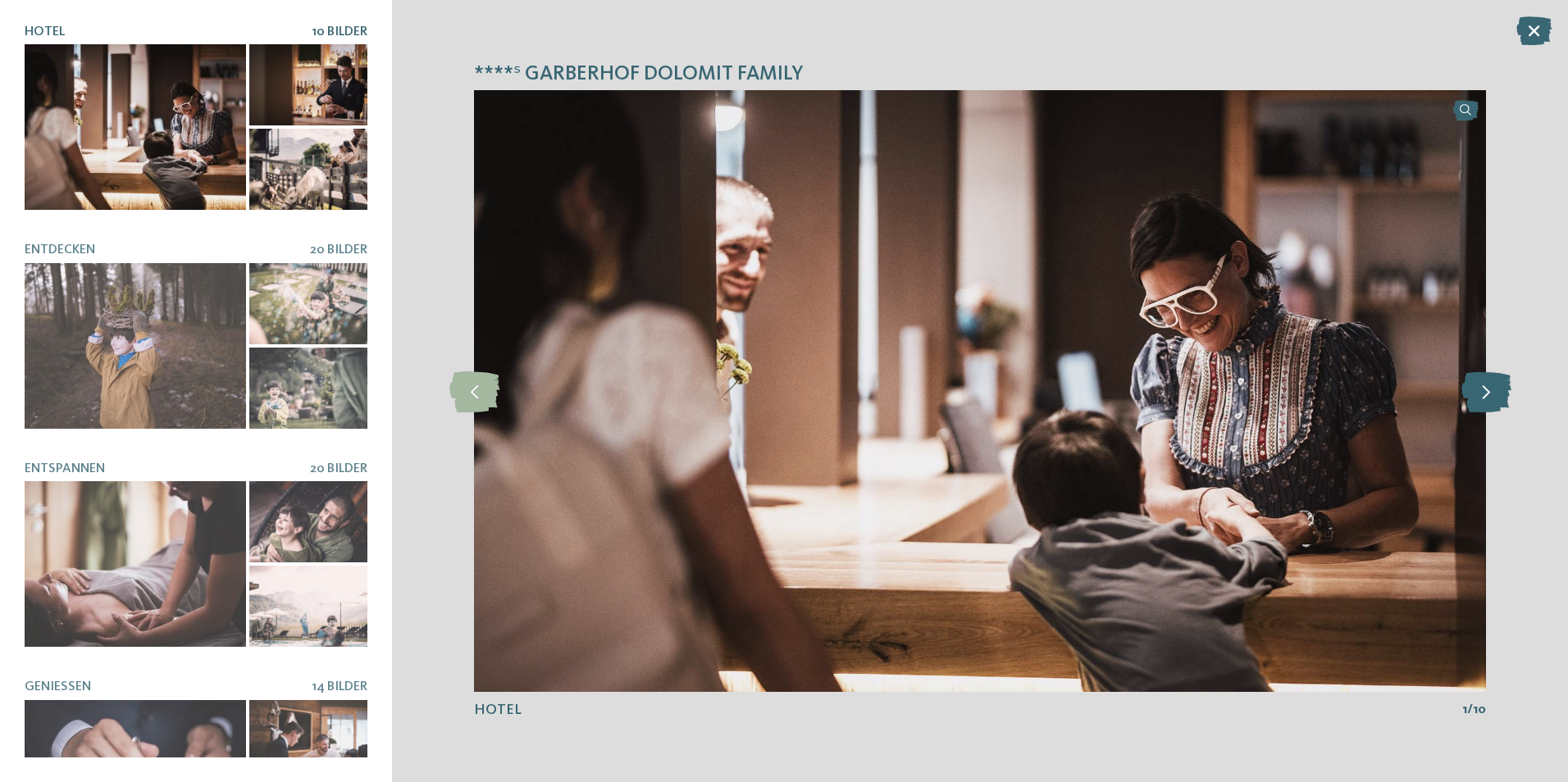
click at [1480, 387] on icon at bounding box center [1486, 391] width 50 height 41
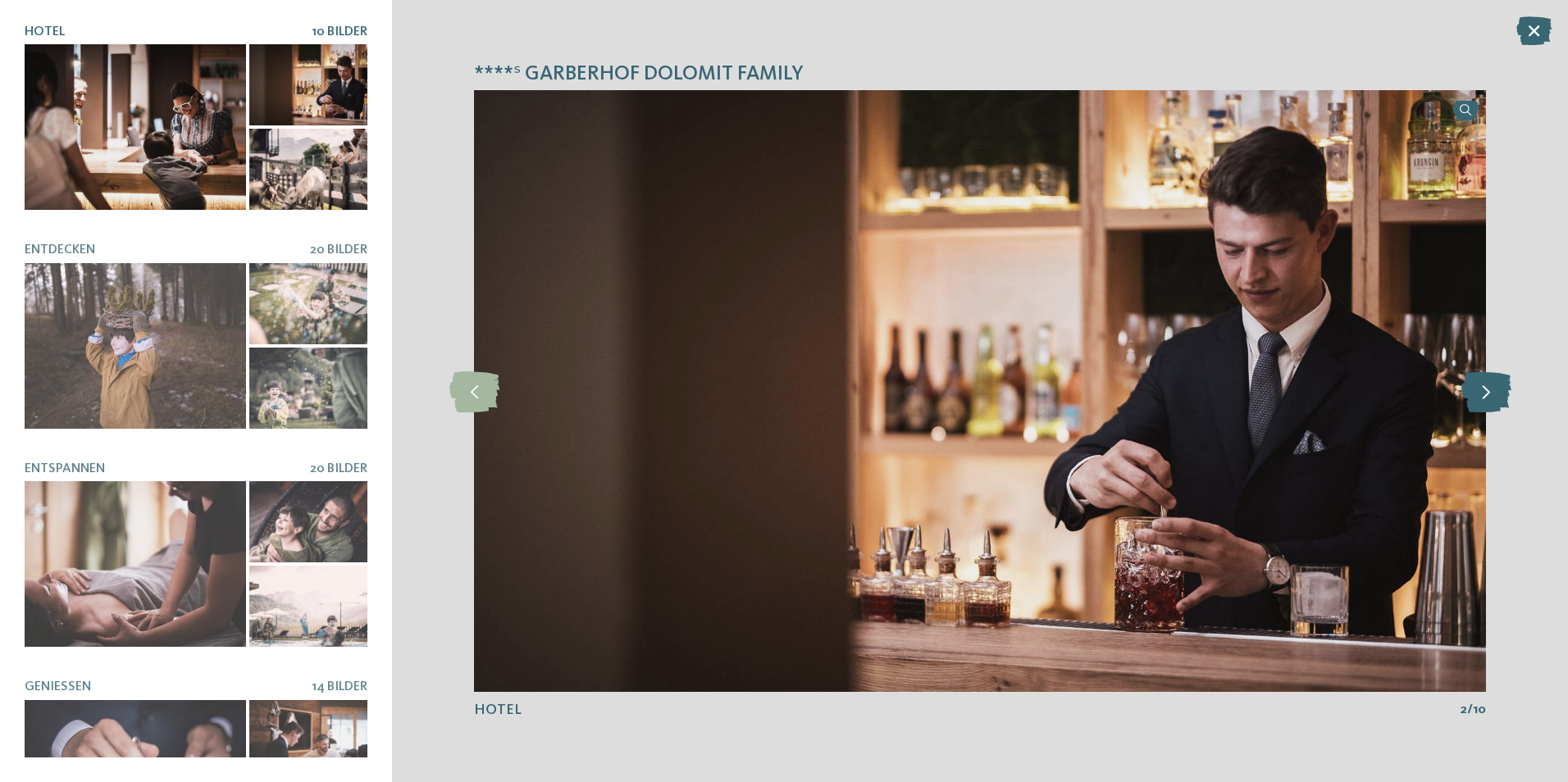
click at [1480, 388] on icon at bounding box center [1486, 391] width 50 height 41
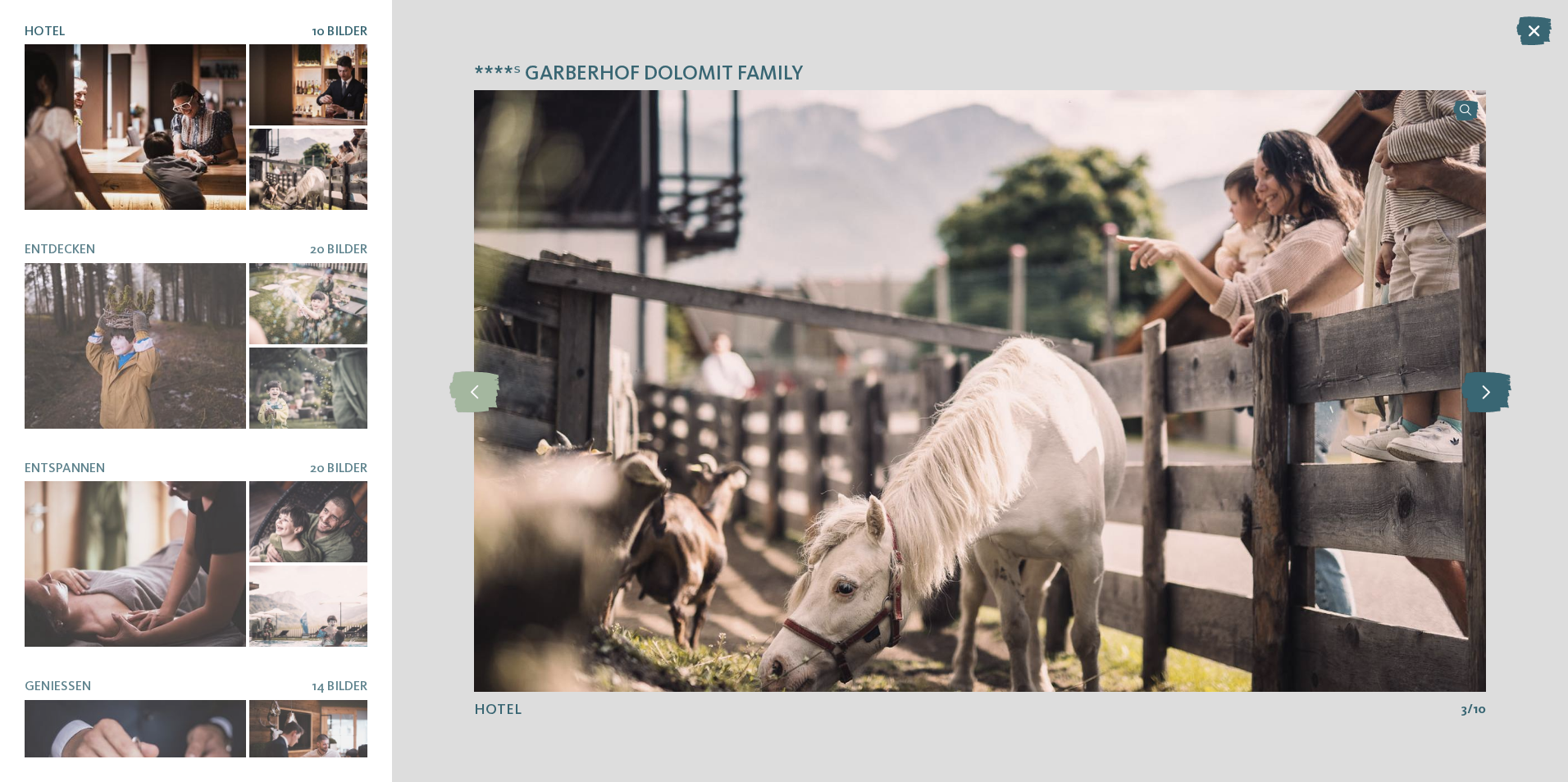
click at [1480, 388] on icon at bounding box center [1486, 391] width 50 height 41
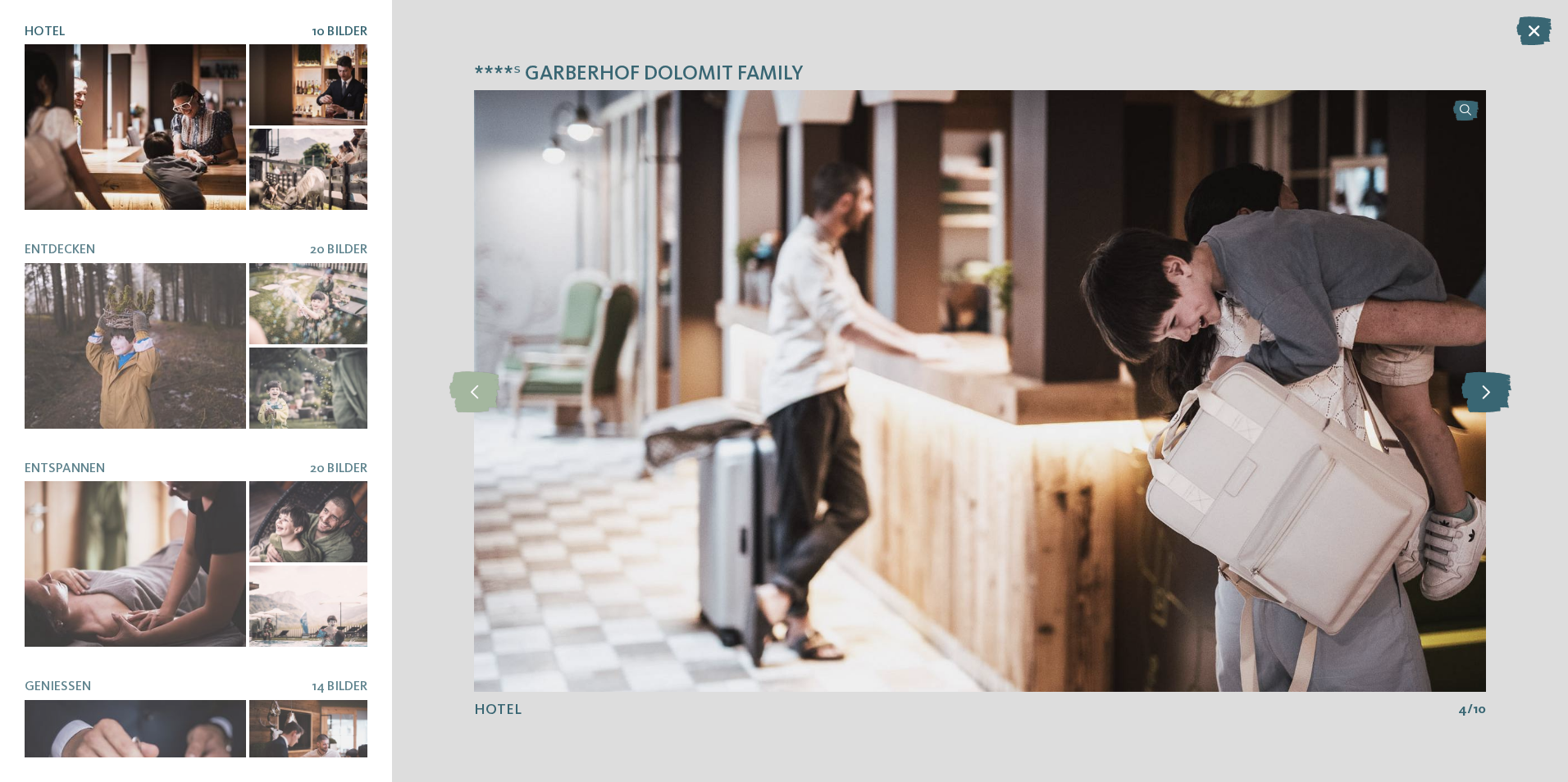
click at [1480, 388] on icon at bounding box center [1486, 391] width 50 height 41
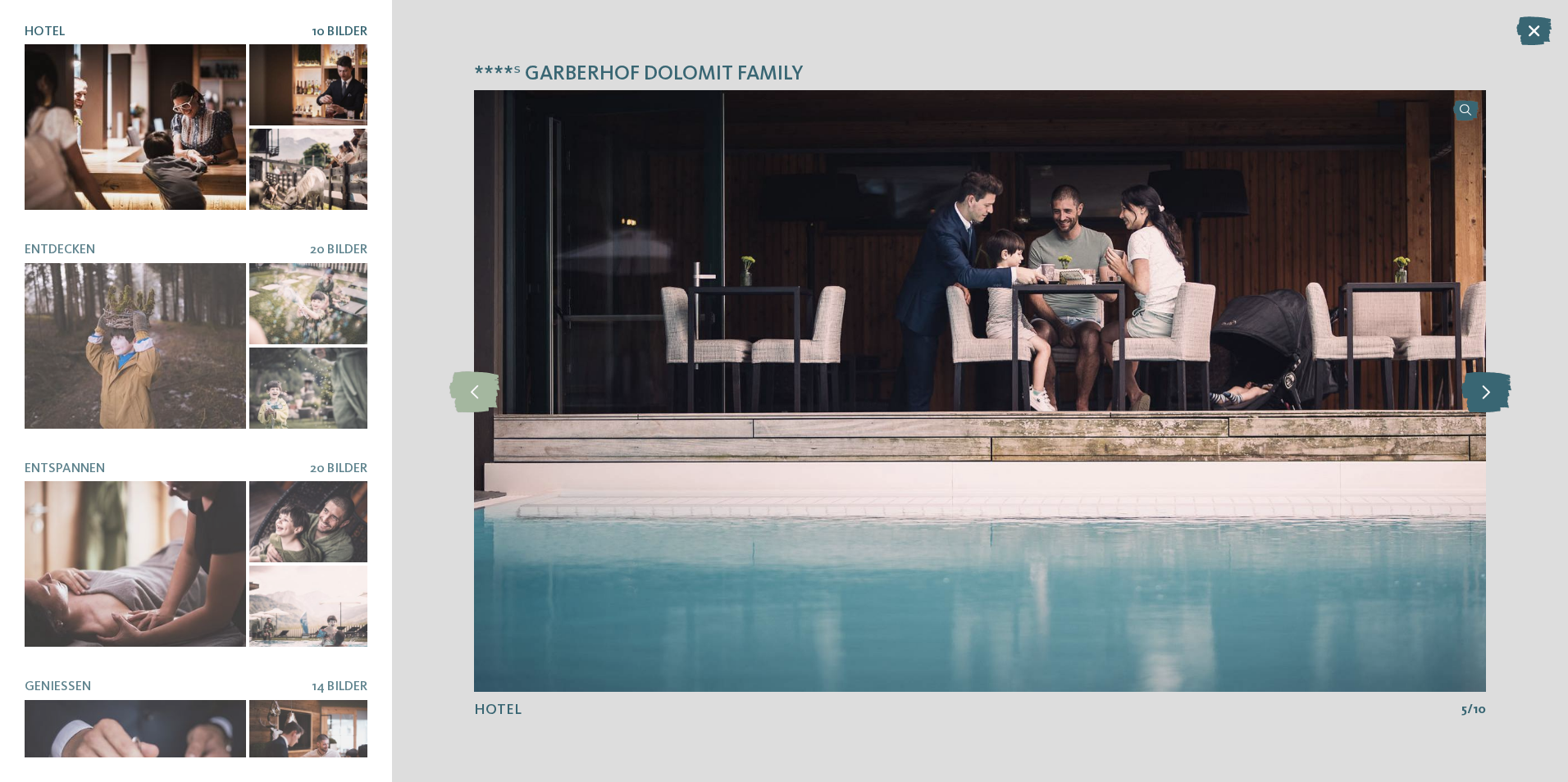
click at [1480, 388] on icon at bounding box center [1486, 391] width 50 height 41
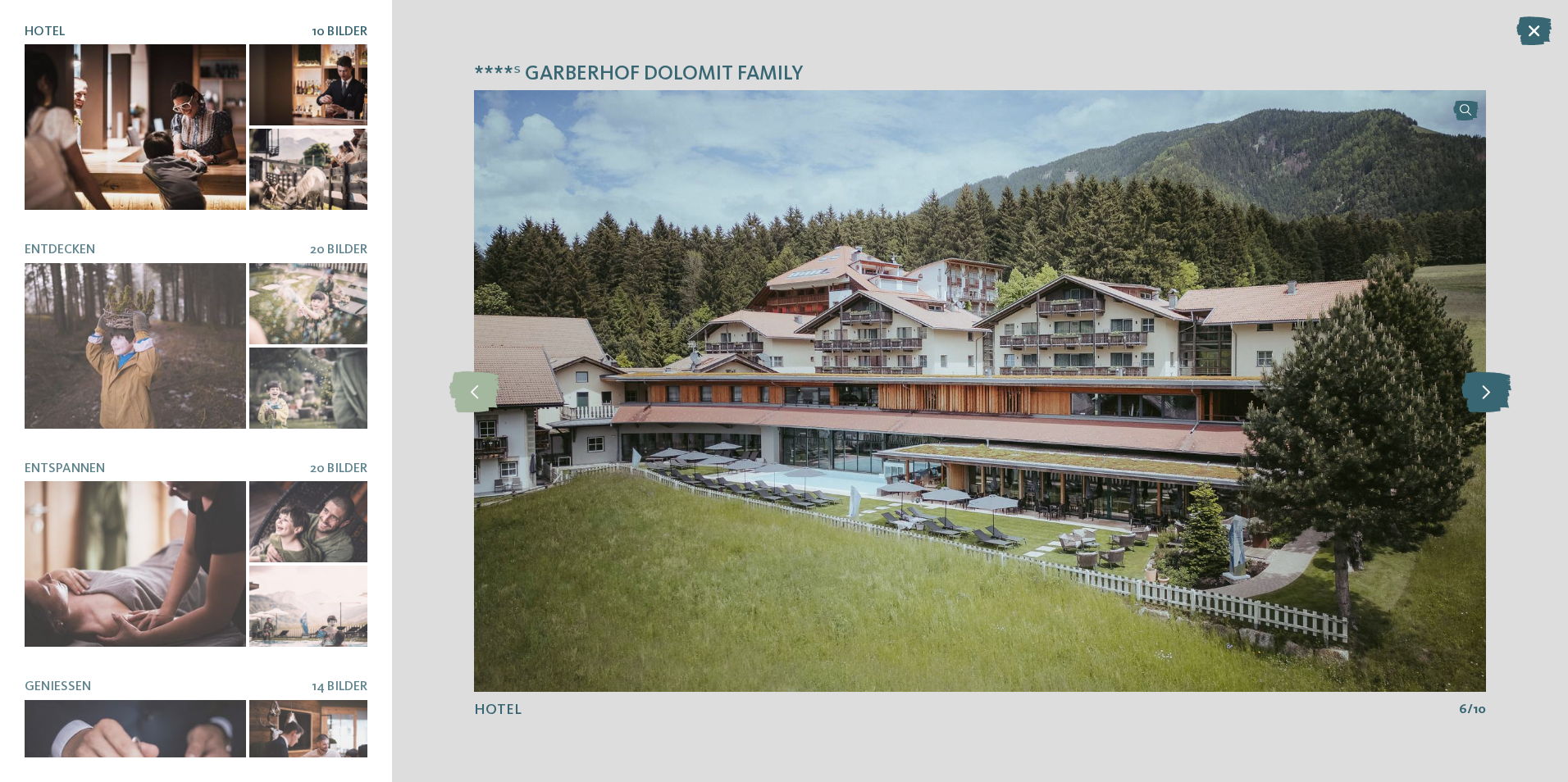
click at [1480, 388] on icon at bounding box center [1486, 391] width 50 height 41
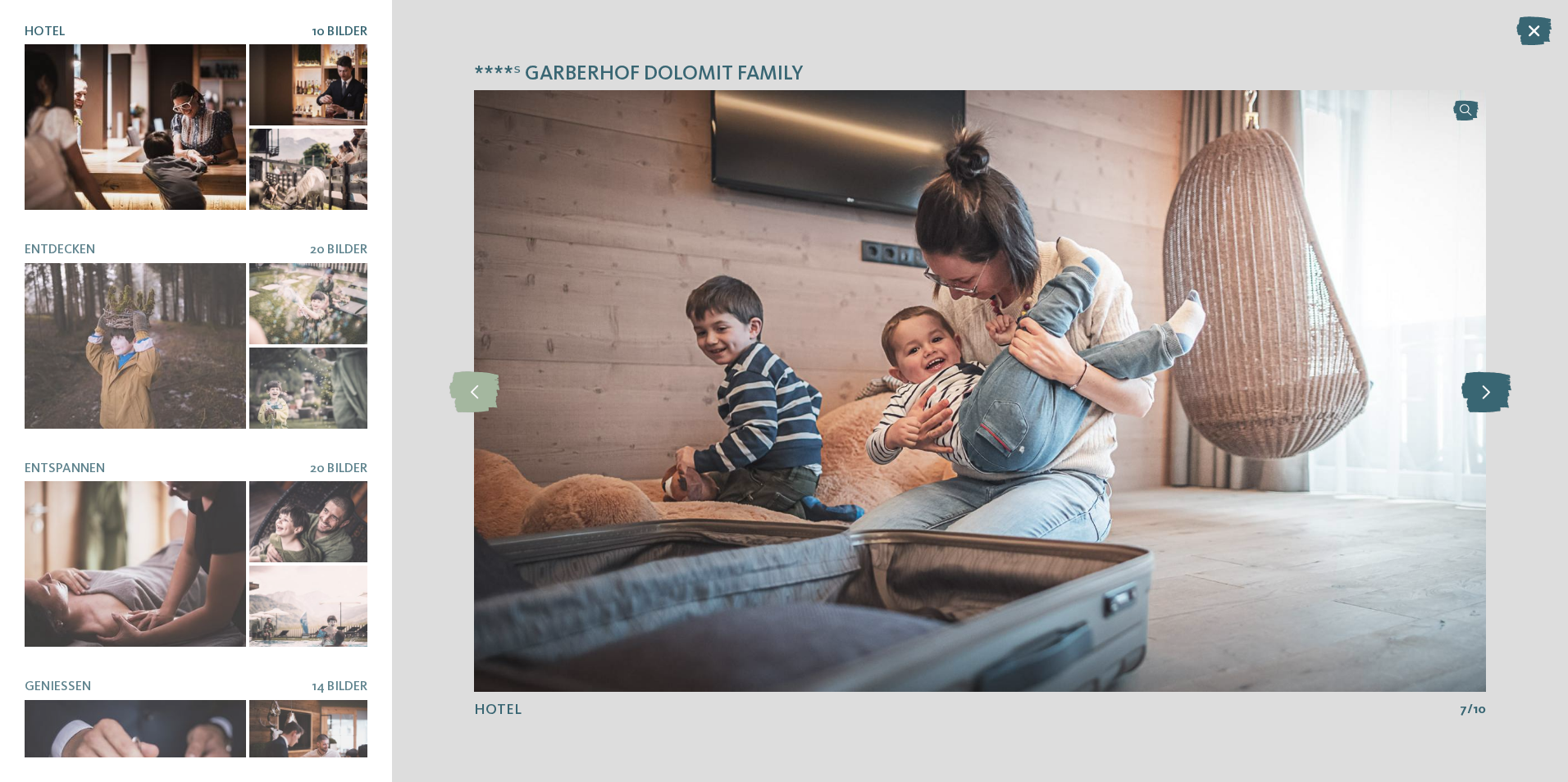
click at [1480, 388] on icon at bounding box center [1486, 391] width 50 height 41
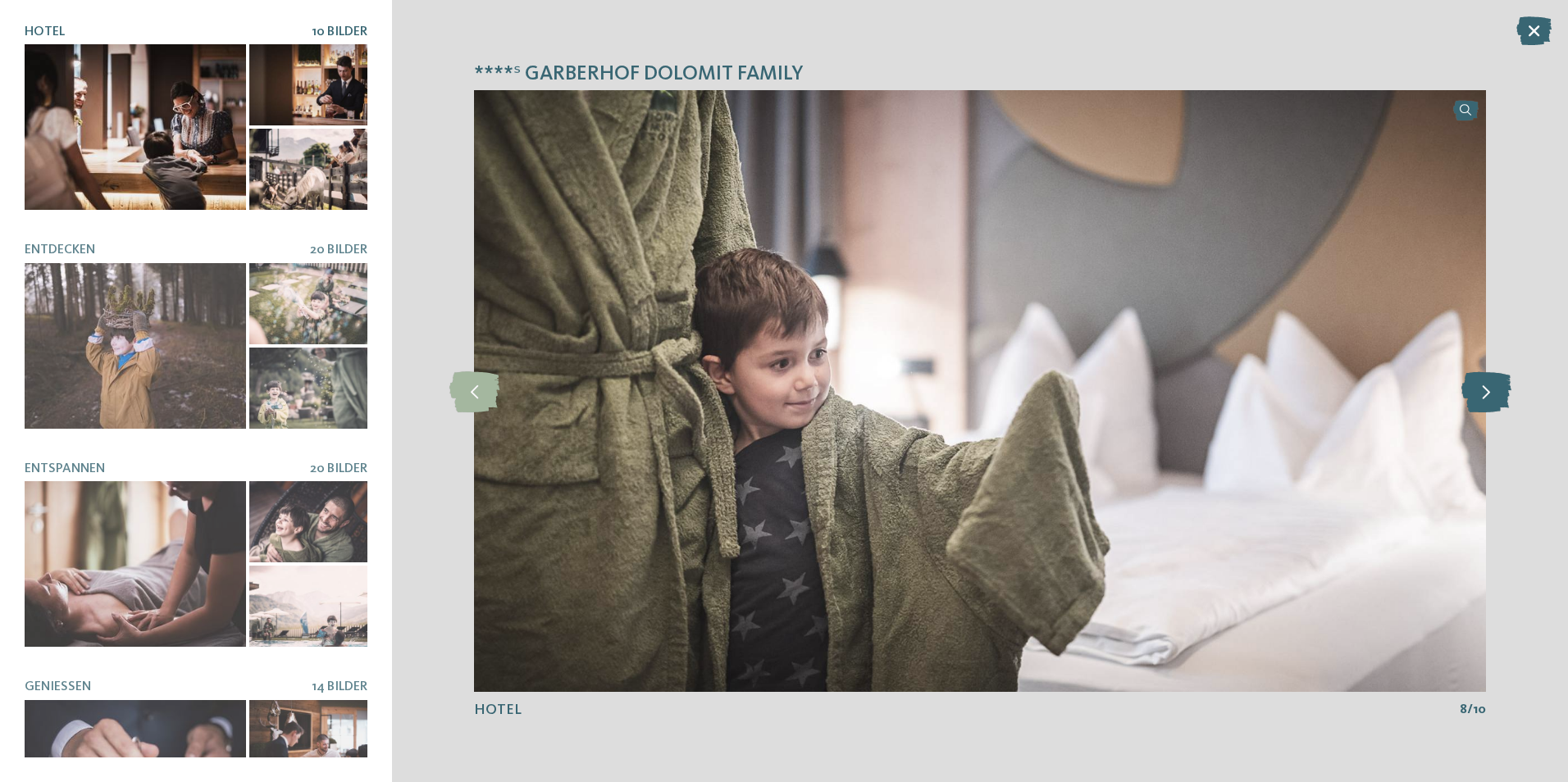
click at [1480, 388] on icon at bounding box center [1486, 391] width 50 height 41
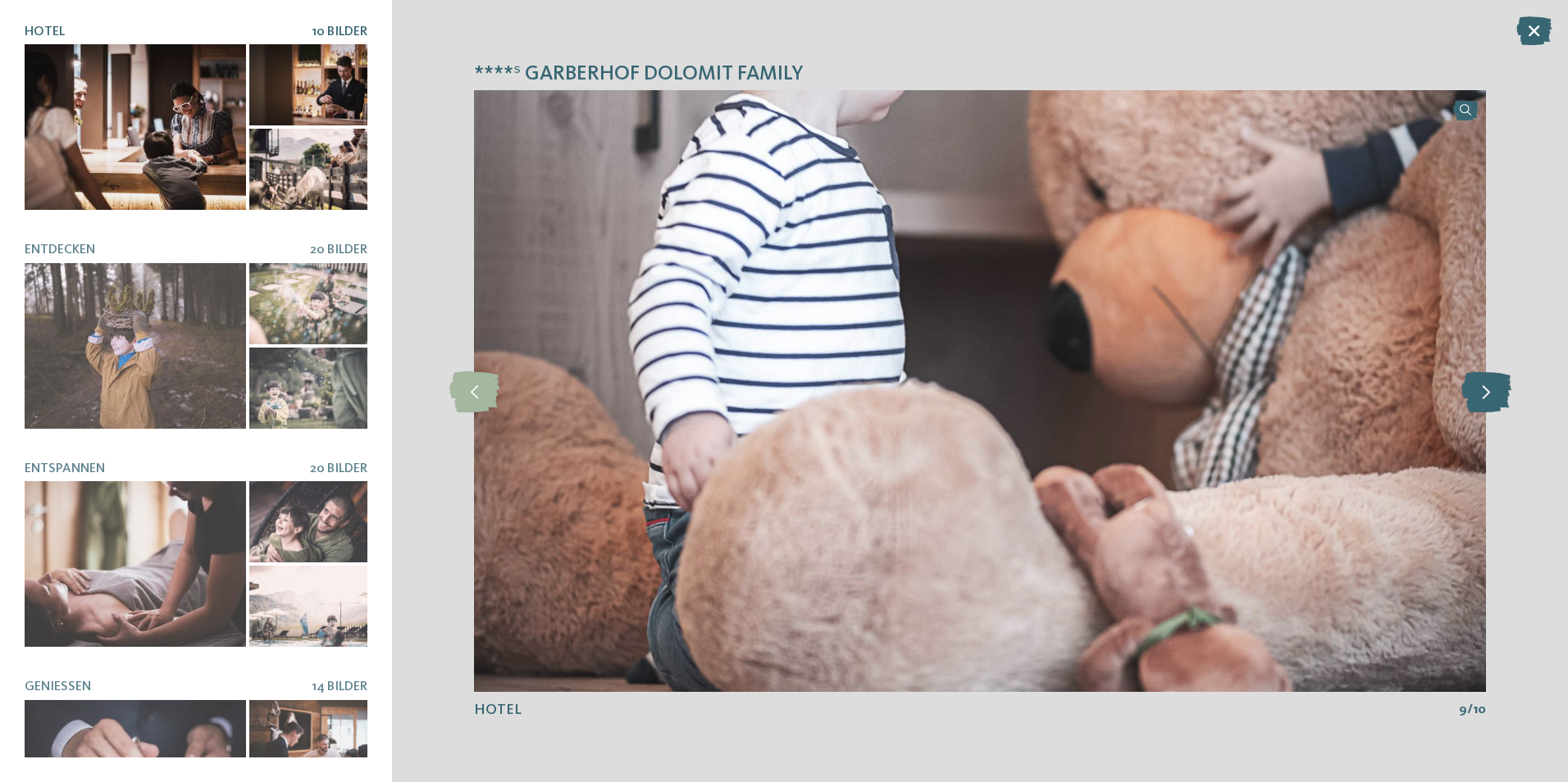
click at [1480, 388] on icon at bounding box center [1486, 391] width 50 height 41
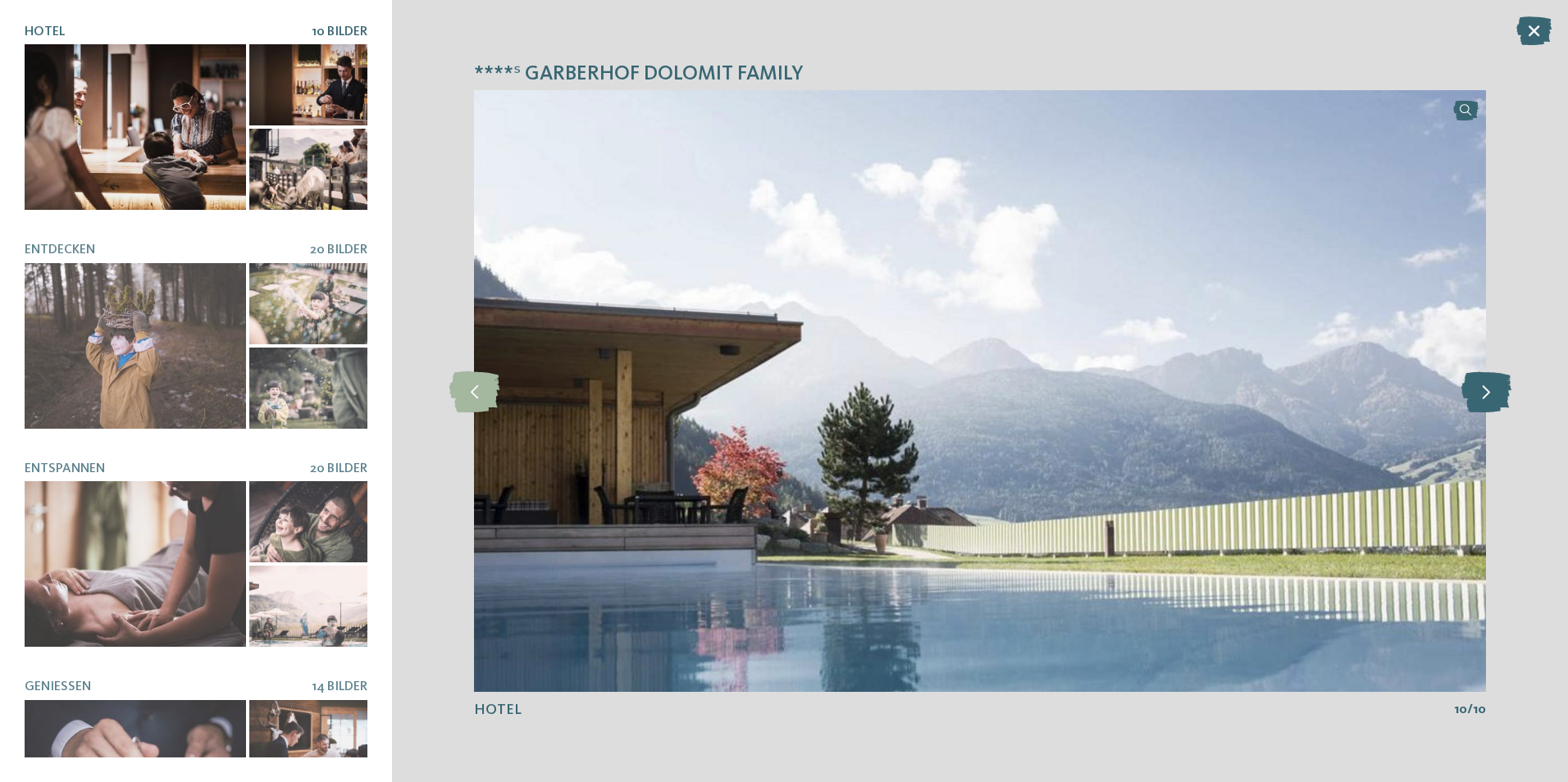
click at [1480, 388] on icon at bounding box center [1486, 391] width 50 height 41
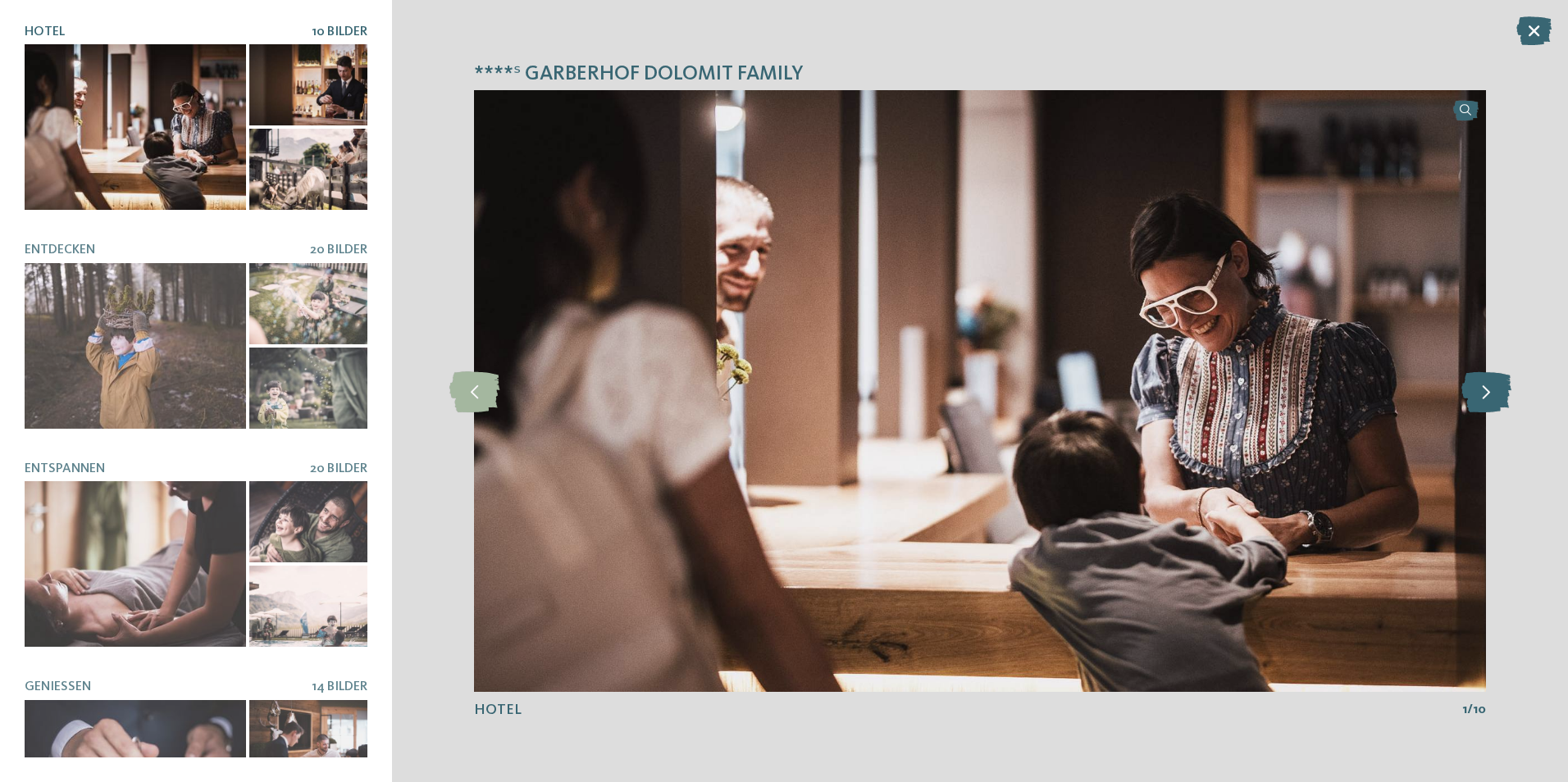
click at [1480, 388] on icon at bounding box center [1486, 391] width 50 height 41
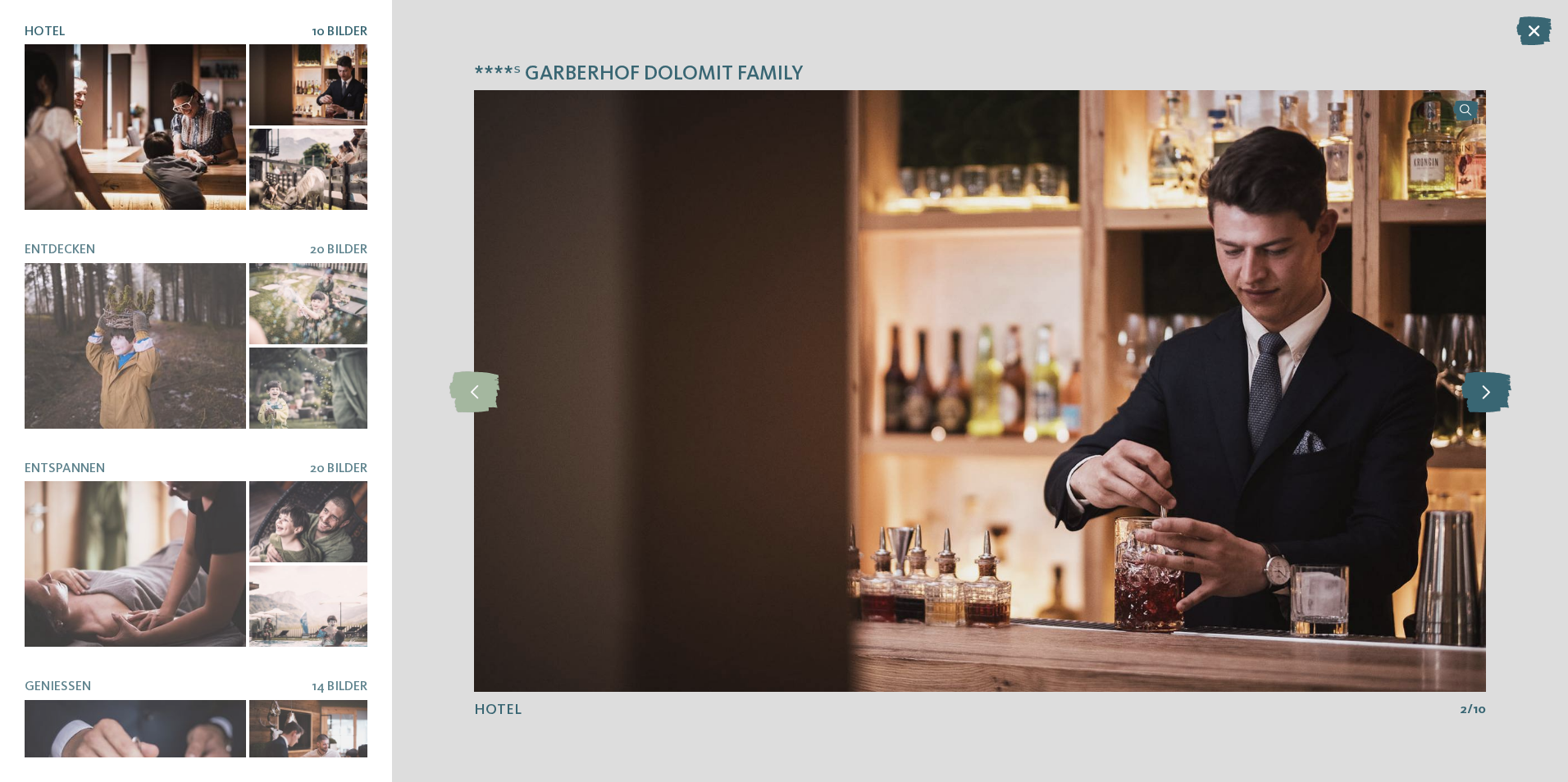
click at [1480, 388] on icon at bounding box center [1486, 391] width 50 height 41
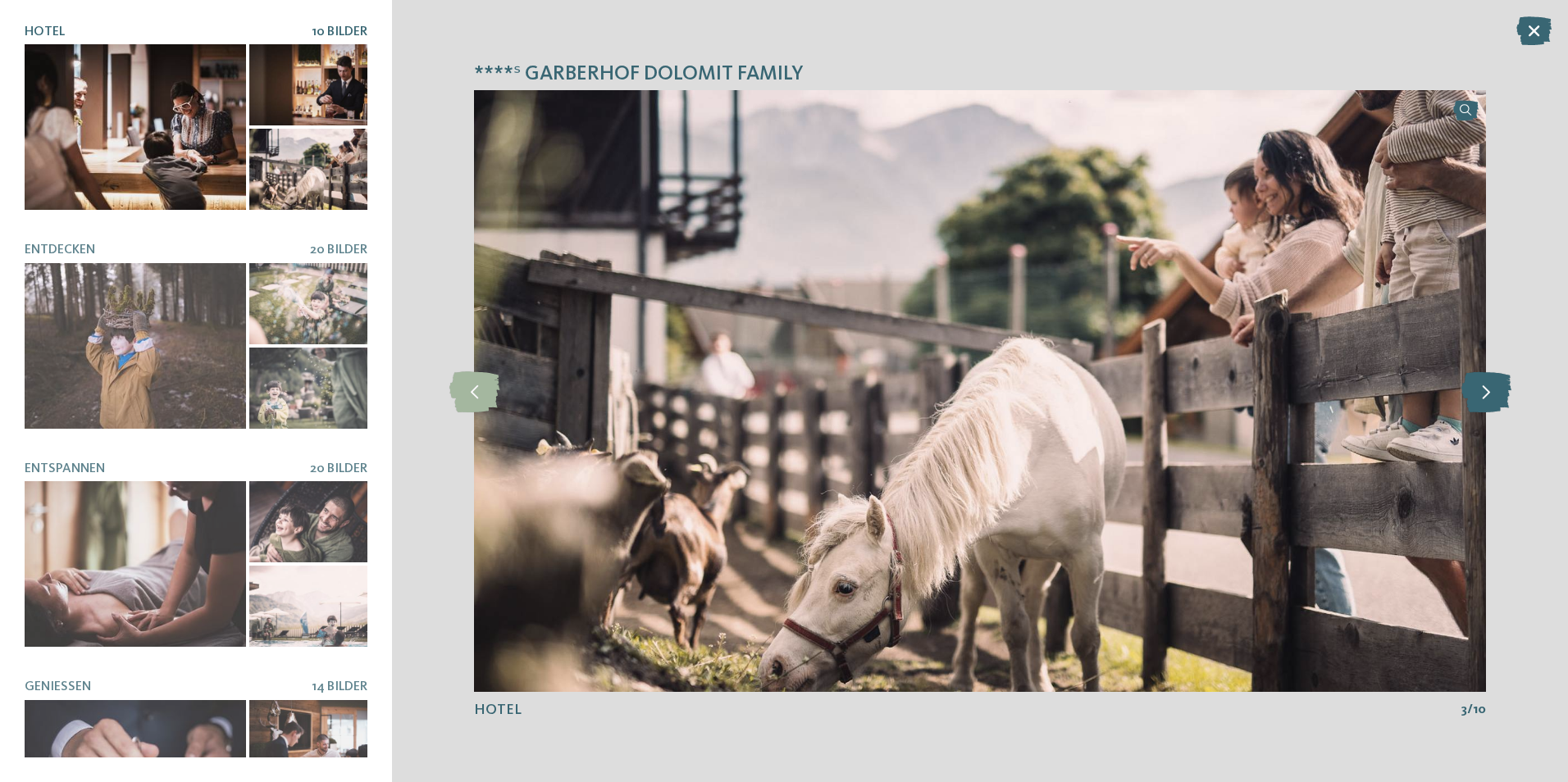
click at [1480, 388] on icon at bounding box center [1486, 391] width 50 height 41
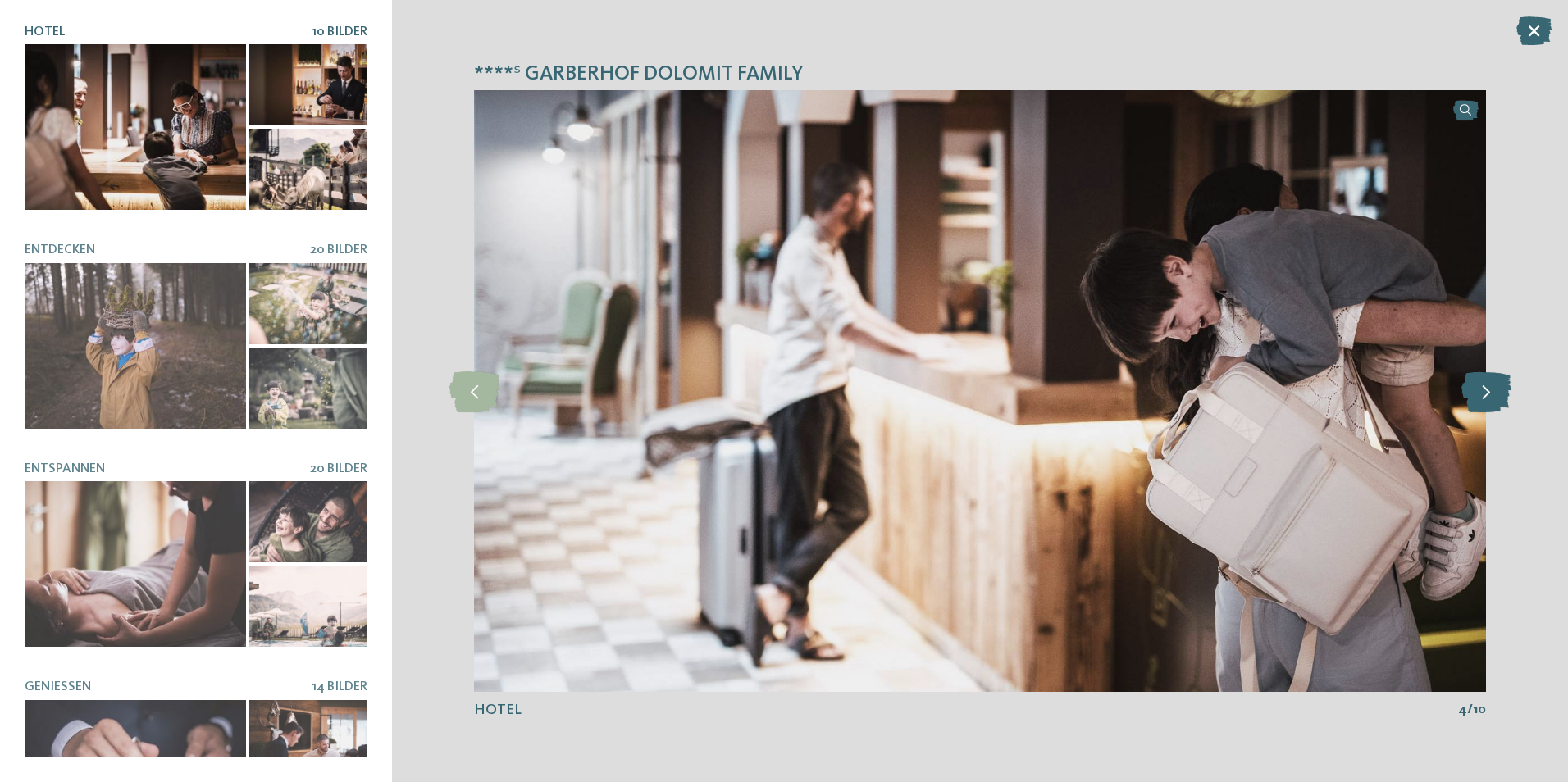
click at [1480, 388] on icon at bounding box center [1486, 391] width 50 height 41
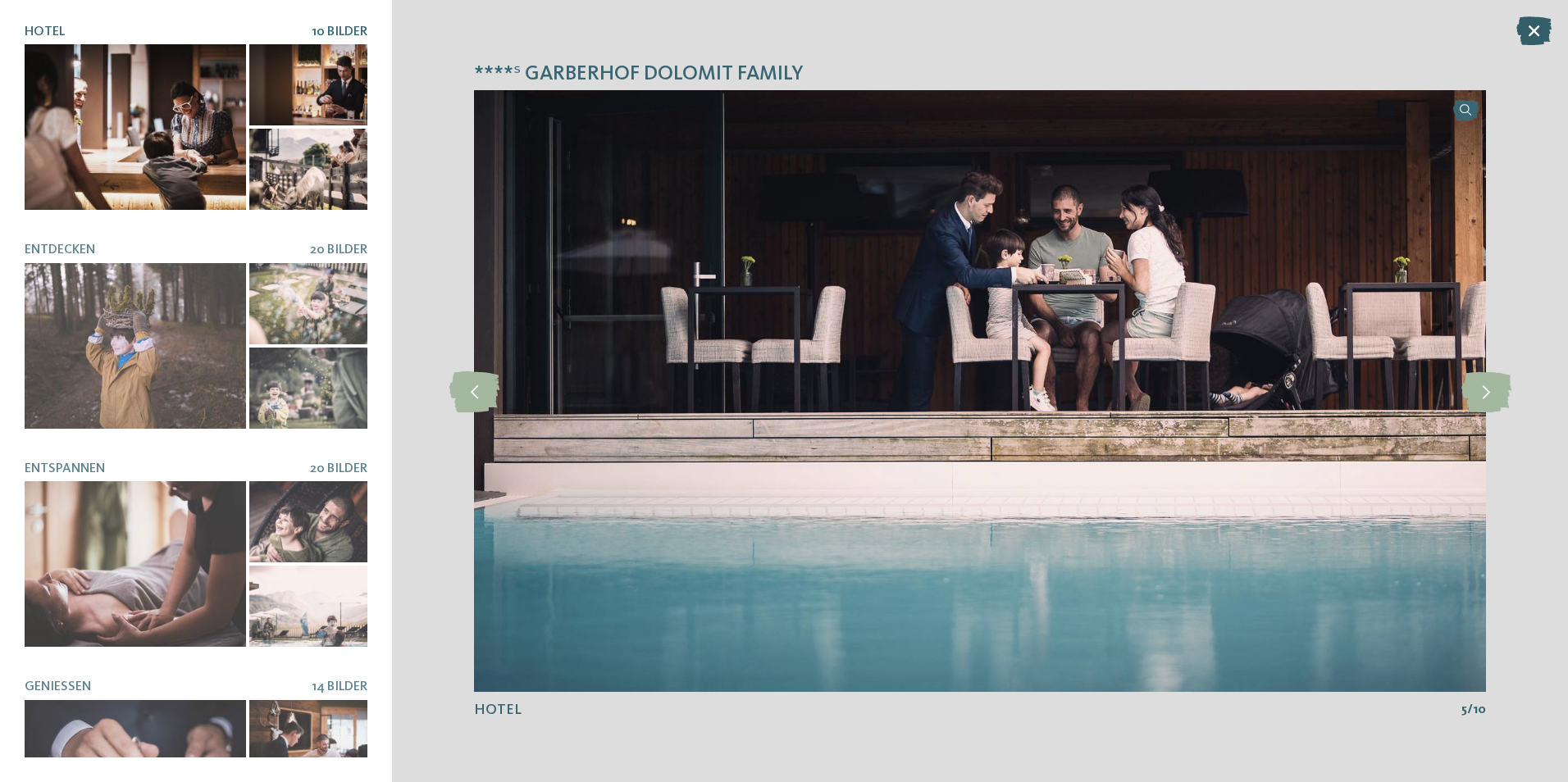
click at [1532, 31] on icon at bounding box center [1533, 31] width 36 height 29
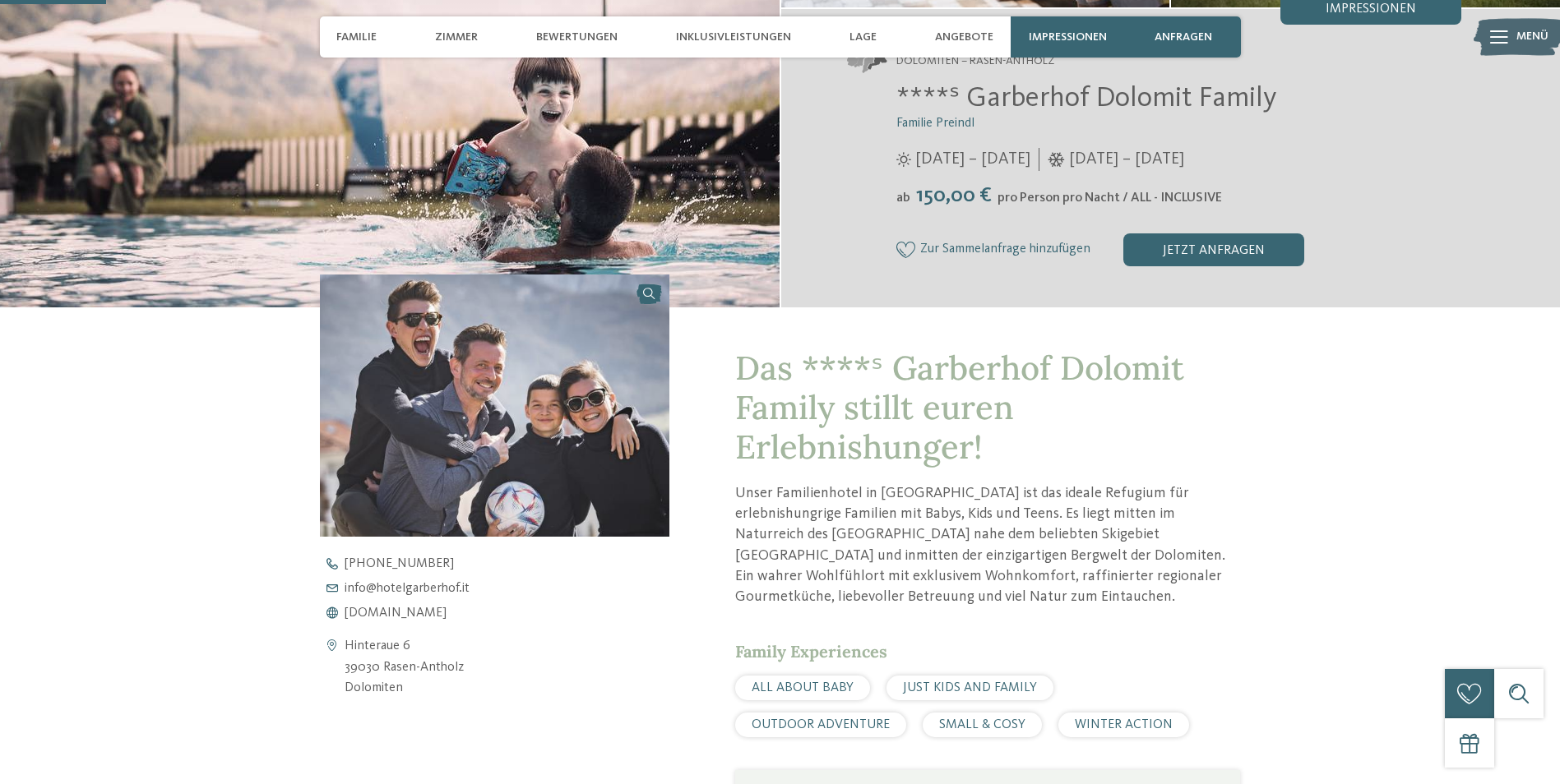
scroll to position [493, 0]
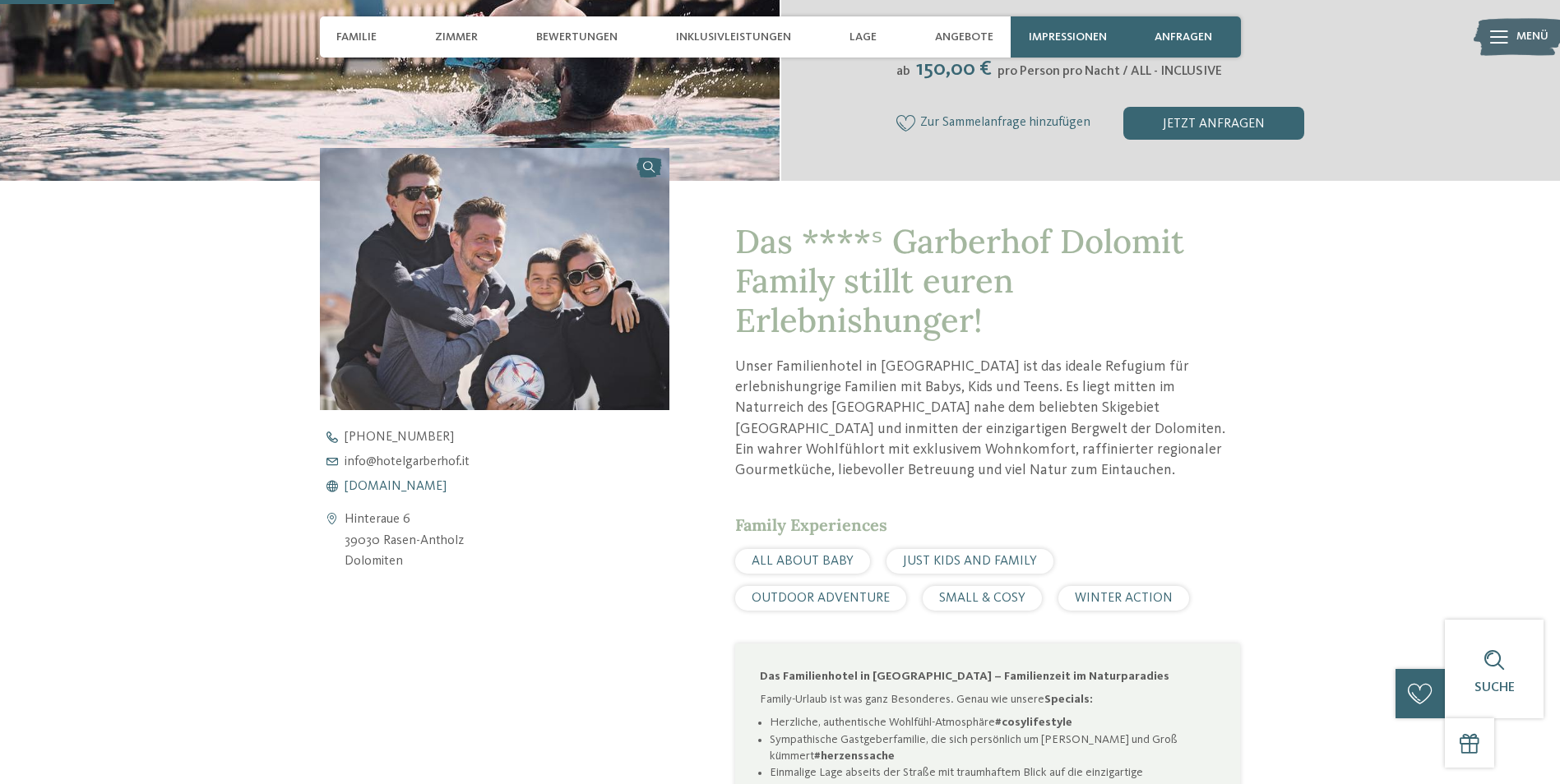
click at [438, 486] on span "www.hotelgarberhof.it" at bounding box center [395, 487] width 102 height 13
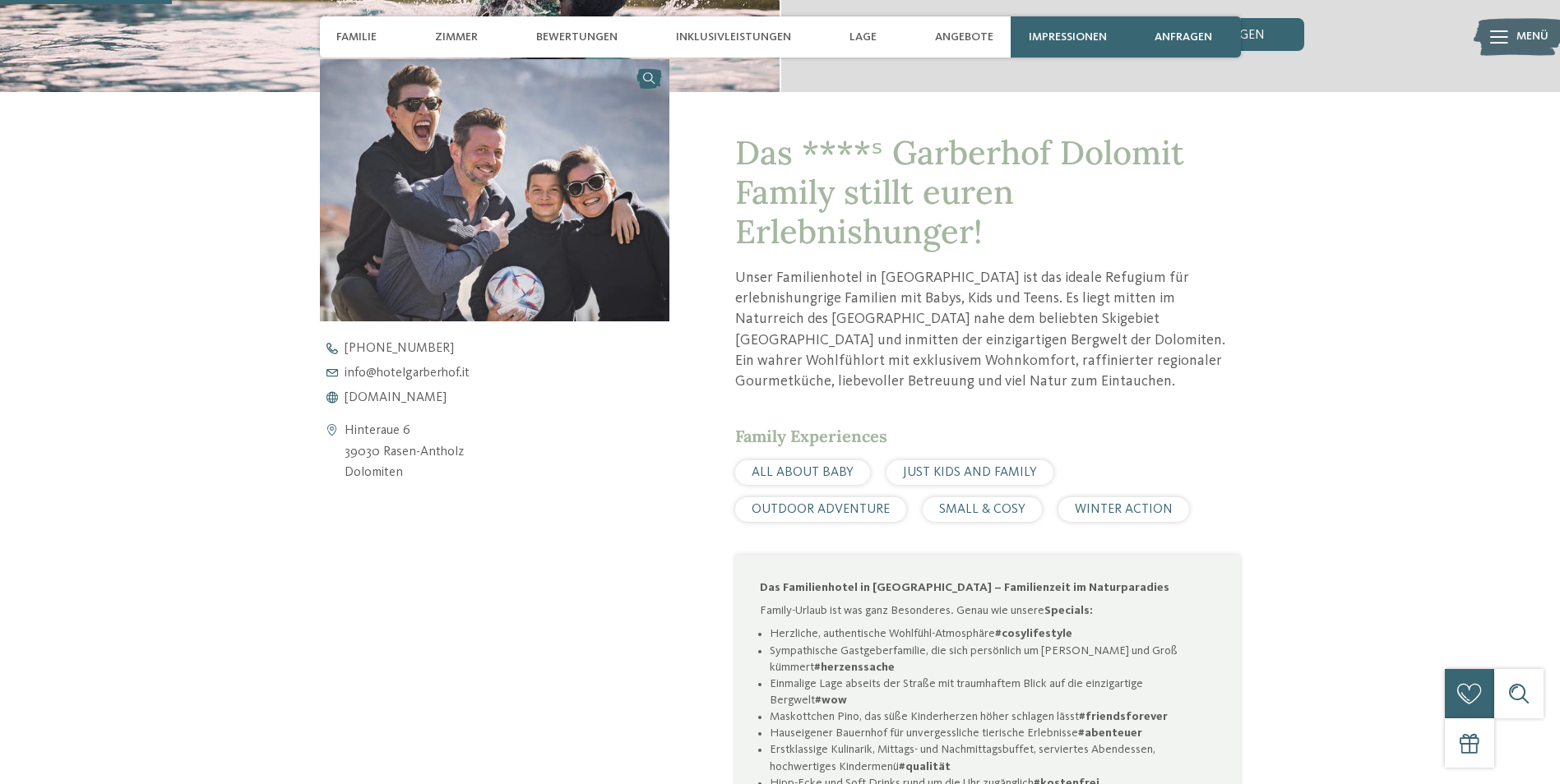
scroll to position [740, 0]
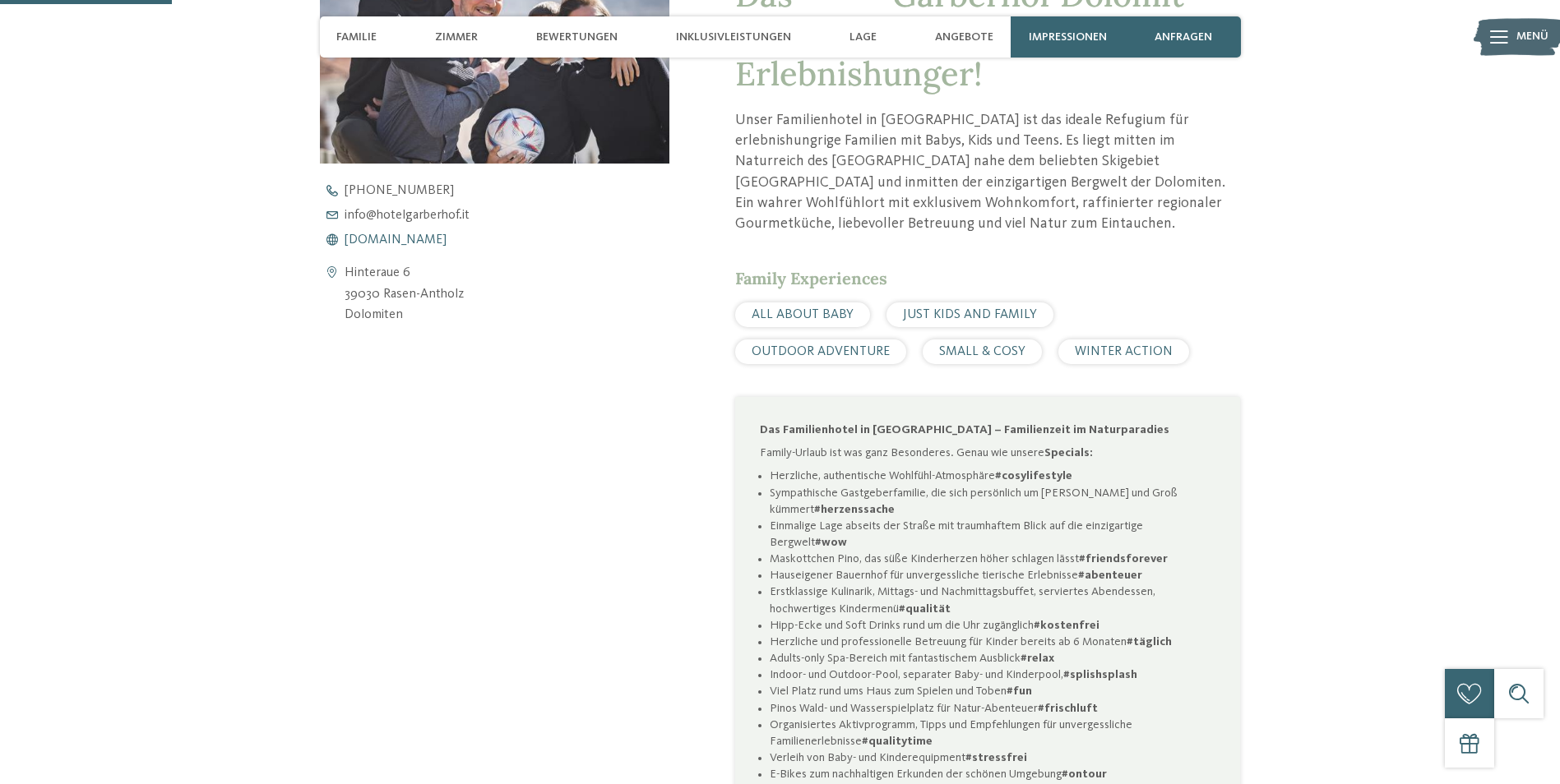
click at [441, 234] on span "www.hotelgarberhof.it" at bounding box center [395, 240] width 102 height 13
